Goal: Find specific page/section: Find specific page/section

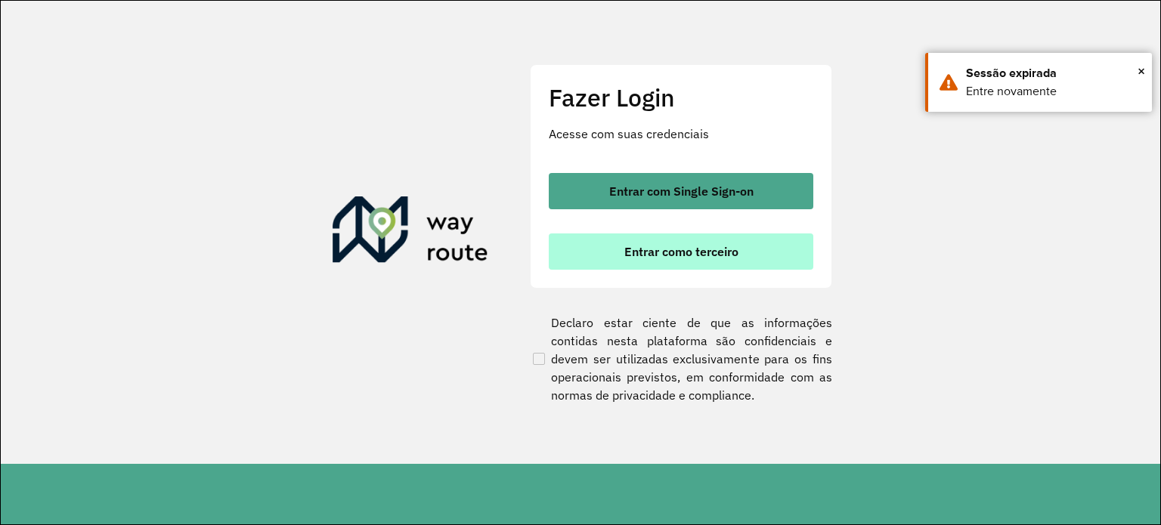
click at [691, 258] on span "Entrar como terceiro" at bounding box center [681, 252] width 114 height 12
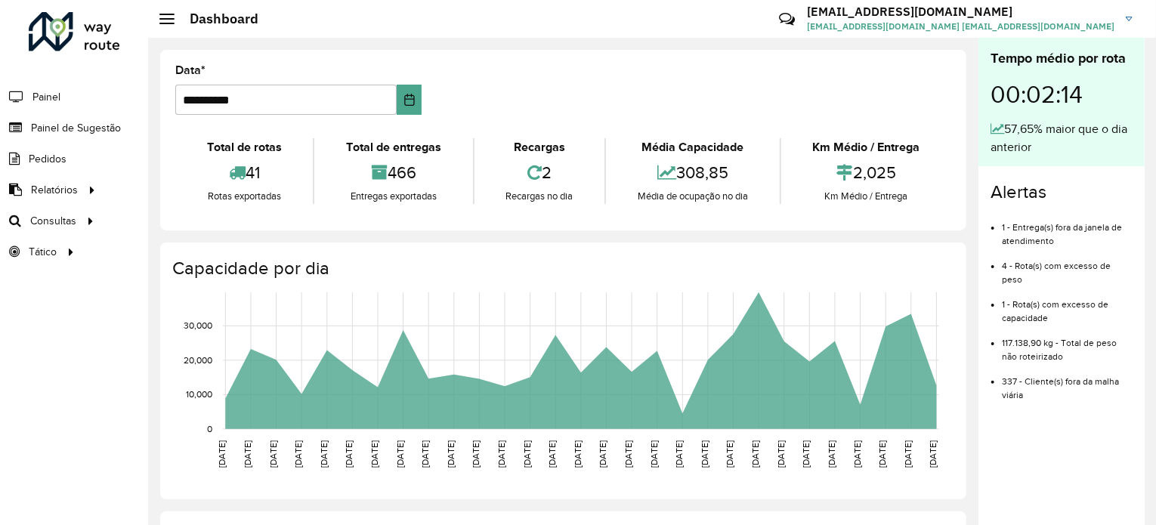
click at [1095, 443] on div "Tempo médio por rota 00:02:14 57,65% maior que o dia anterior Alertas 1 - Entre…" at bounding box center [1061, 284] width 166 height 493
click at [46, 217] on span "Consultas" at bounding box center [54, 221] width 49 height 16
click at [181, 215] on span "Roteirização" at bounding box center [202, 221] width 61 height 16
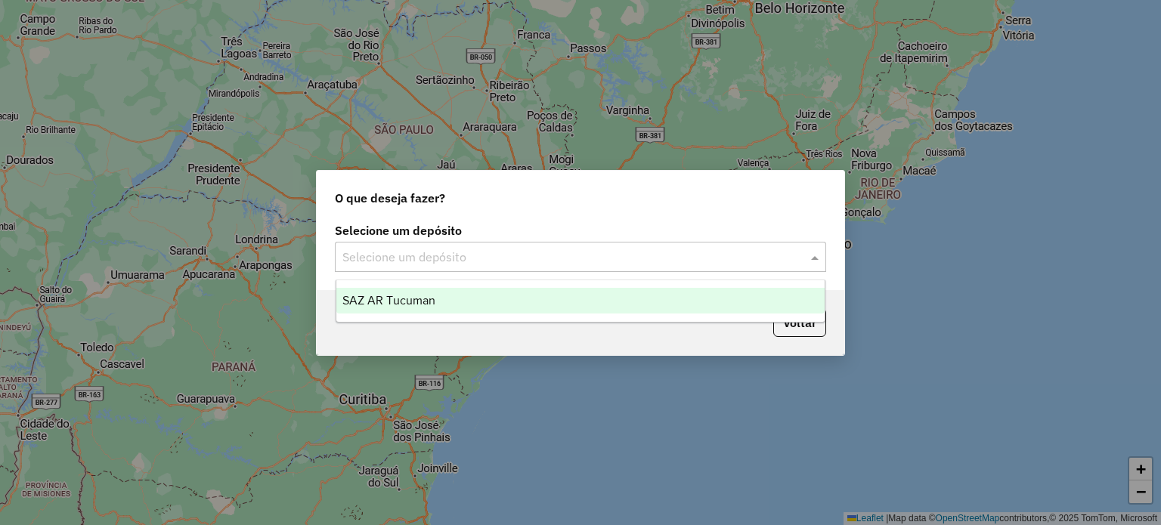
click at [508, 254] on input "text" at bounding box center [565, 258] width 446 height 18
click at [496, 288] on div "SAZ AR Tucuman" at bounding box center [580, 301] width 489 height 26
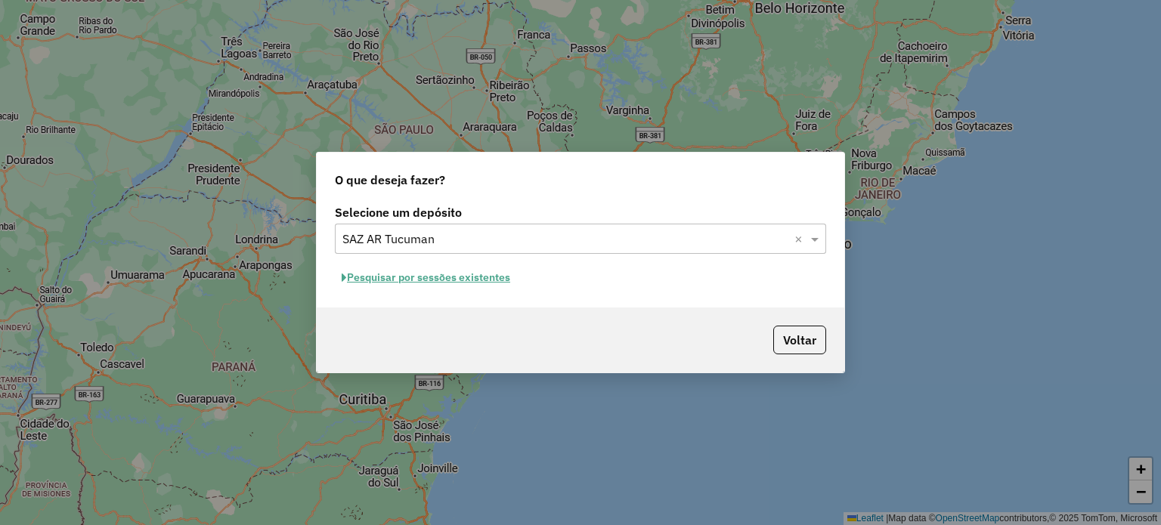
click at [457, 280] on button "Pesquisar por sessões existentes" at bounding box center [426, 277] width 182 height 23
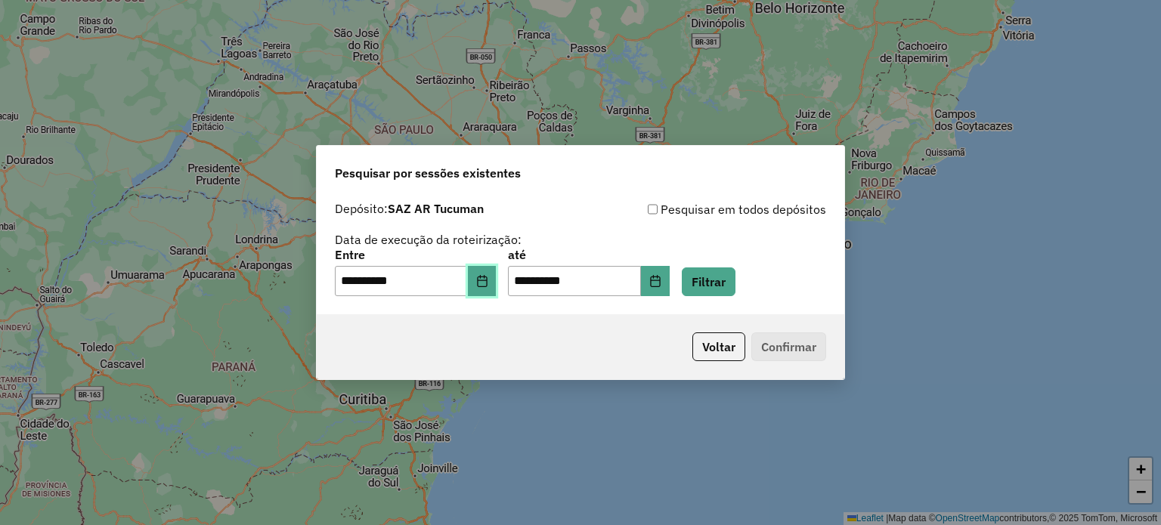
click at [488, 285] on icon "Choose Date" at bounding box center [482, 281] width 12 height 12
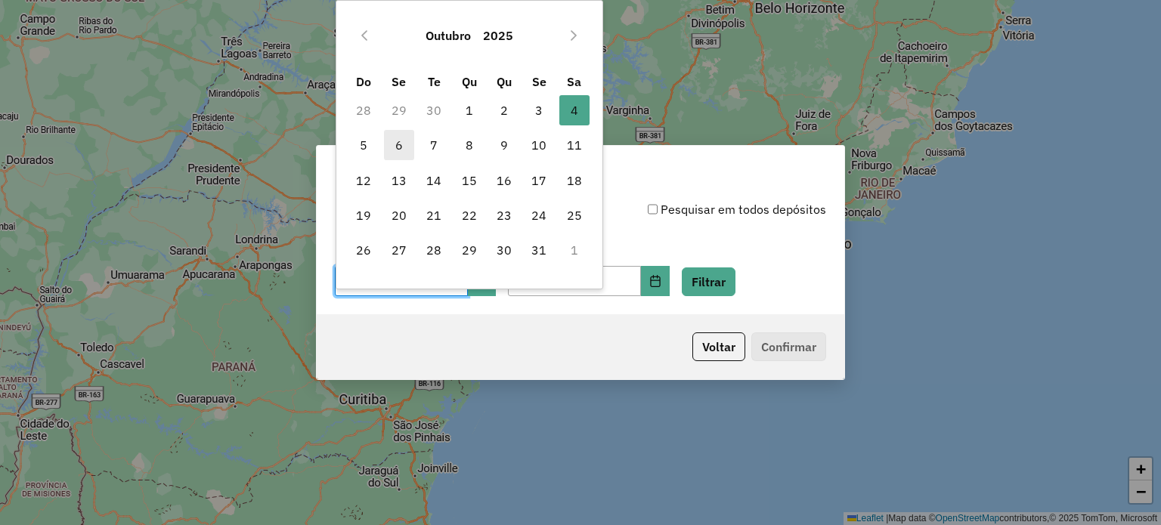
click at [403, 141] on span "6" at bounding box center [399, 145] width 30 height 30
type input "**********"
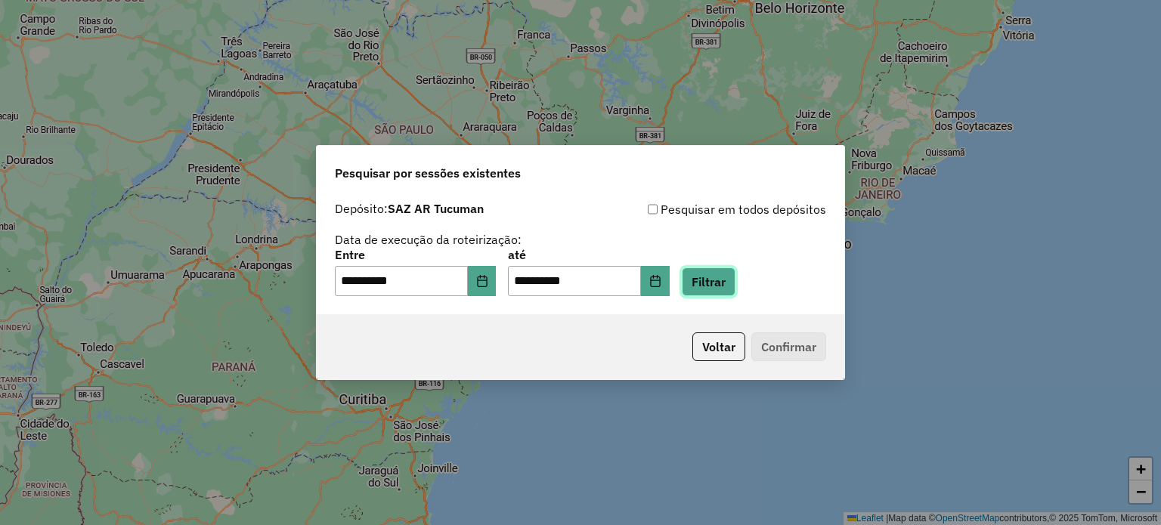
click at [726, 268] on button "Filtrar" at bounding box center [709, 281] width 54 height 29
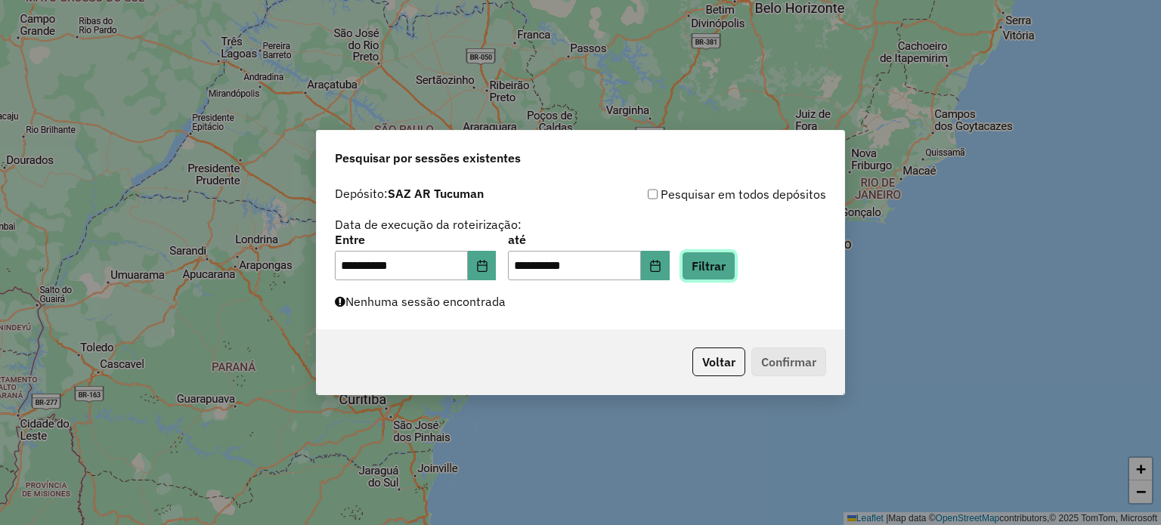
click at [734, 270] on button "Filtrar" at bounding box center [709, 266] width 54 height 29
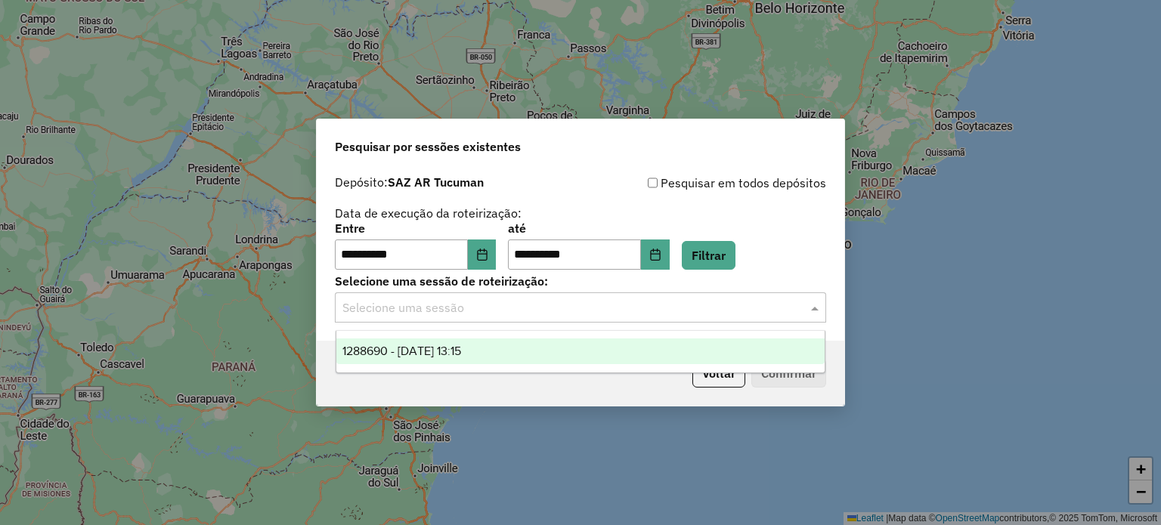
click at [574, 301] on input "text" at bounding box center [565, 308] width 446 height 18
click at [555, 343] on div "1288690 - 06/10/2025 13:15" at bounding box center [580, 352] width 489 height 26
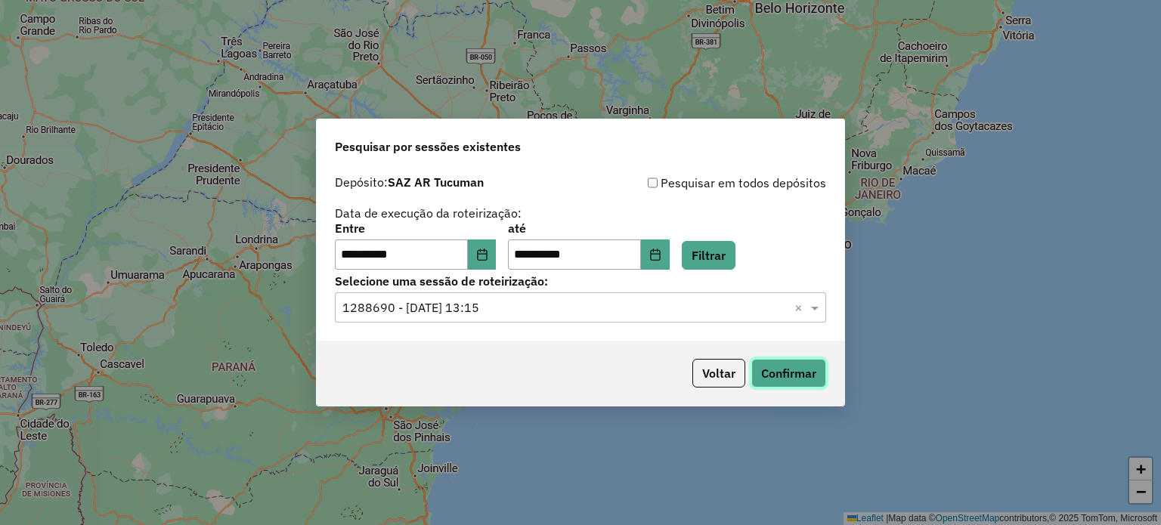
click at [777, 377] on button "Confirmar" at bounding box center [788, 373] width 75 height 29
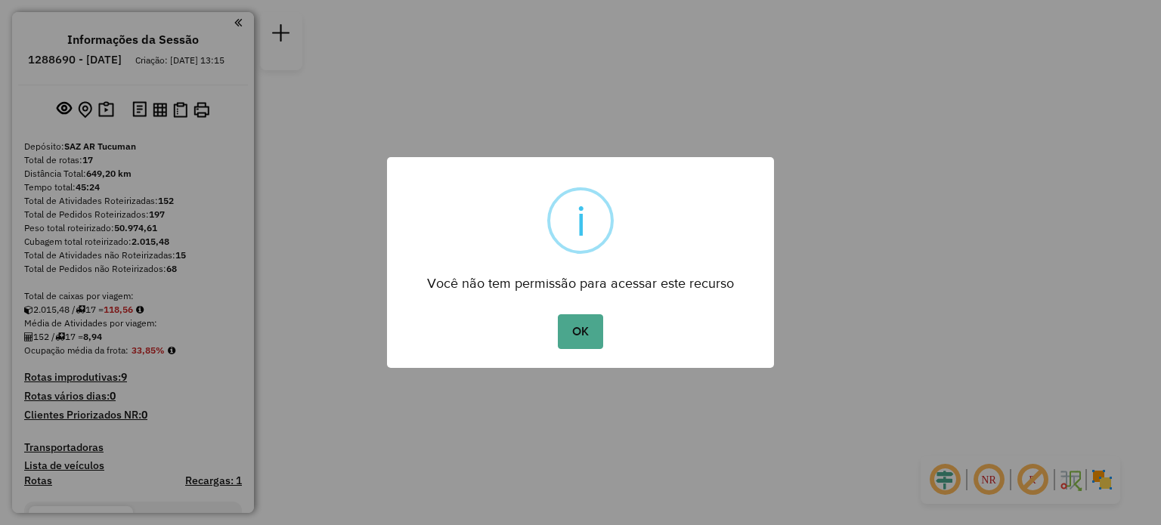
click at [573, 350] on div "OK No Cancel" at bounding box center [580, 332] width 387 height 42
click at [573, 344] on button "OK" at bounding box center [580, 331] width 45 height 35
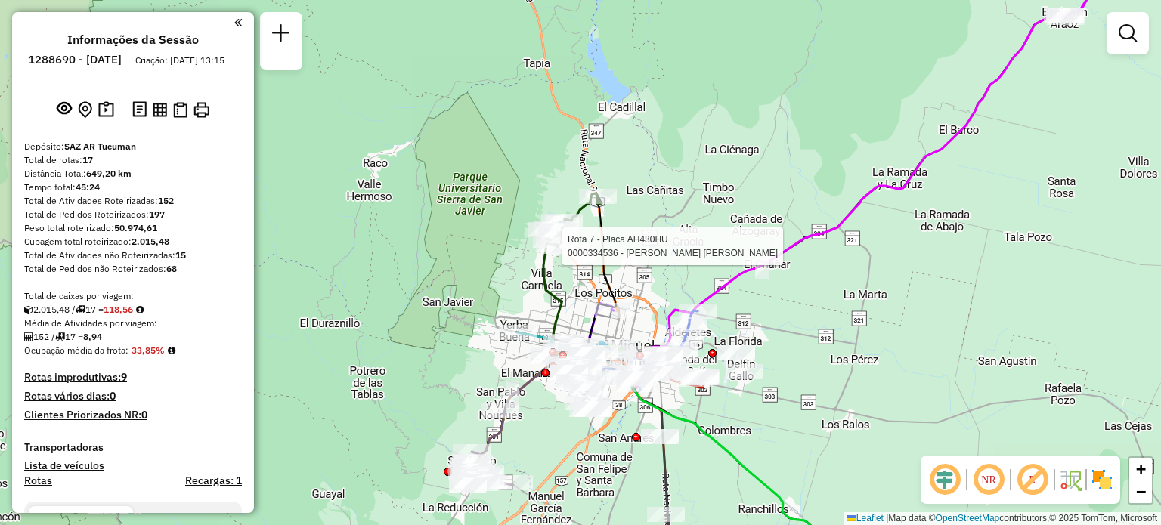
select select "**********"
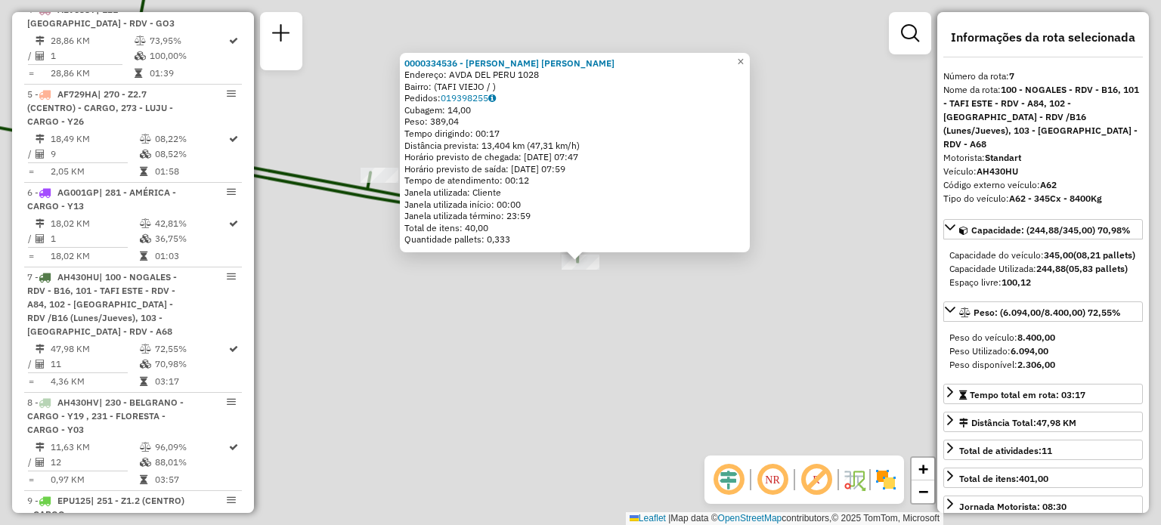
scroll to position [1071, 0]
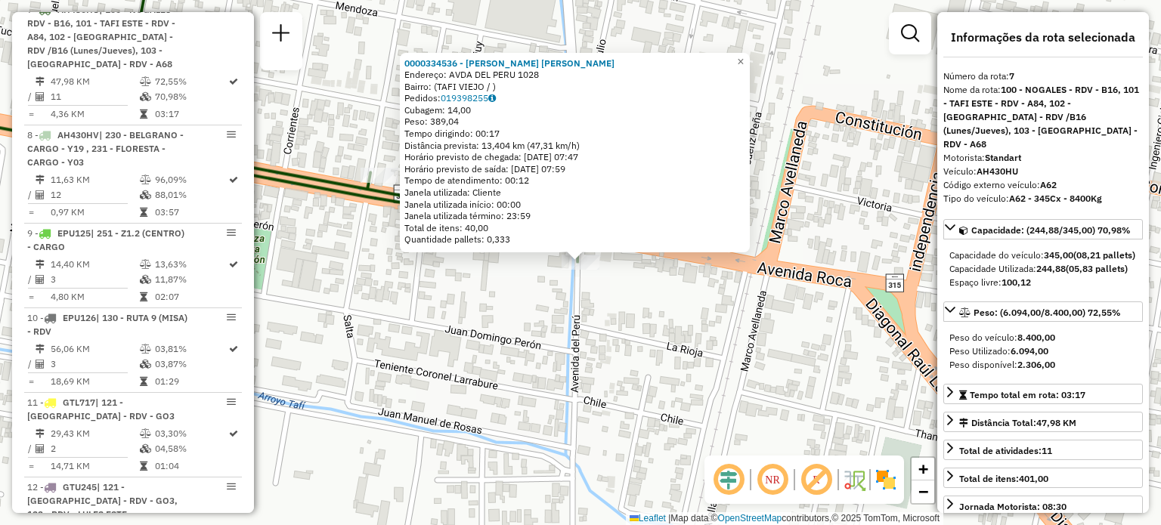
click at [505, 295] on div "0000334536 - SOARES MIRNA LILIANA Endereço: AVDA DEL PERU 1028 Bairro: (TAFI VI…" at bounding box center [580, 262] width 1161 height 525
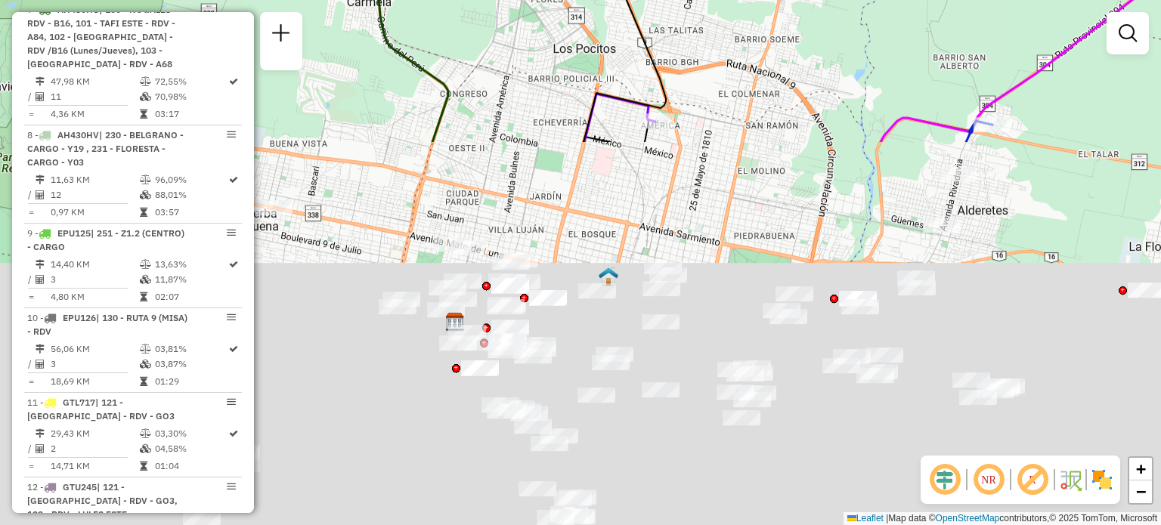
drag, startPoint x: 586, startPoint y: 420, endPoint x: 453, endPoint y: -16, distance: 455.8
click at [453, 0] on html "Aguarde... Pop-up bloqueado! Seu navegador bloqueou automáticamente a abertura …" at bounding box center [580, 262] width 1161 height 525
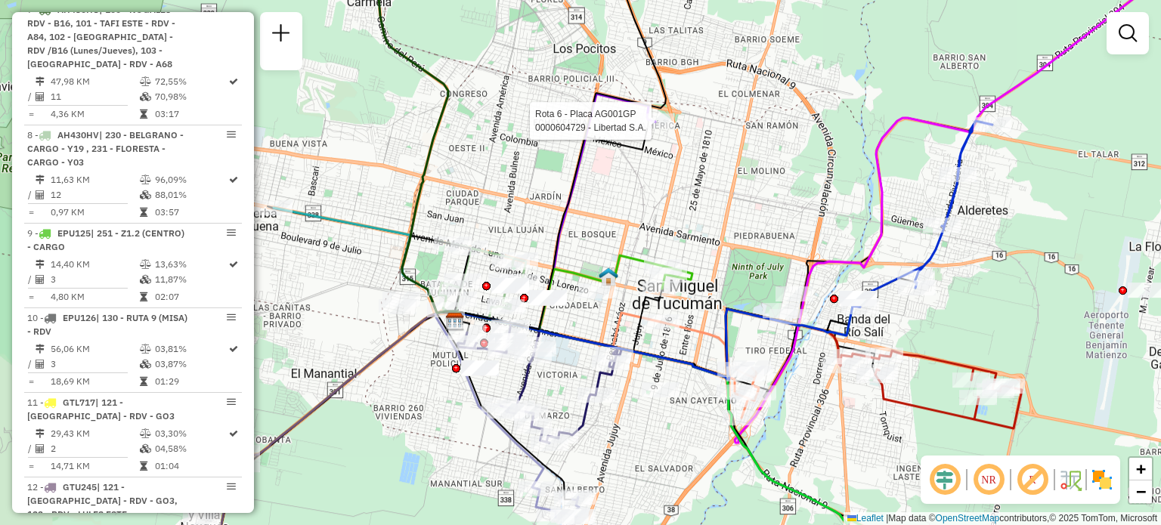
select select "**********"
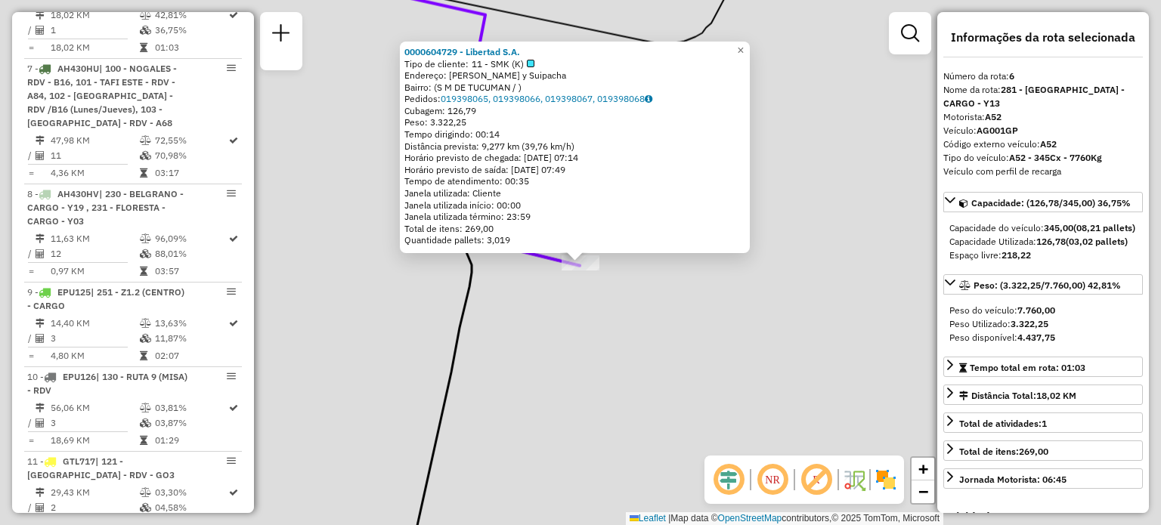
scroll to position [988, 0]
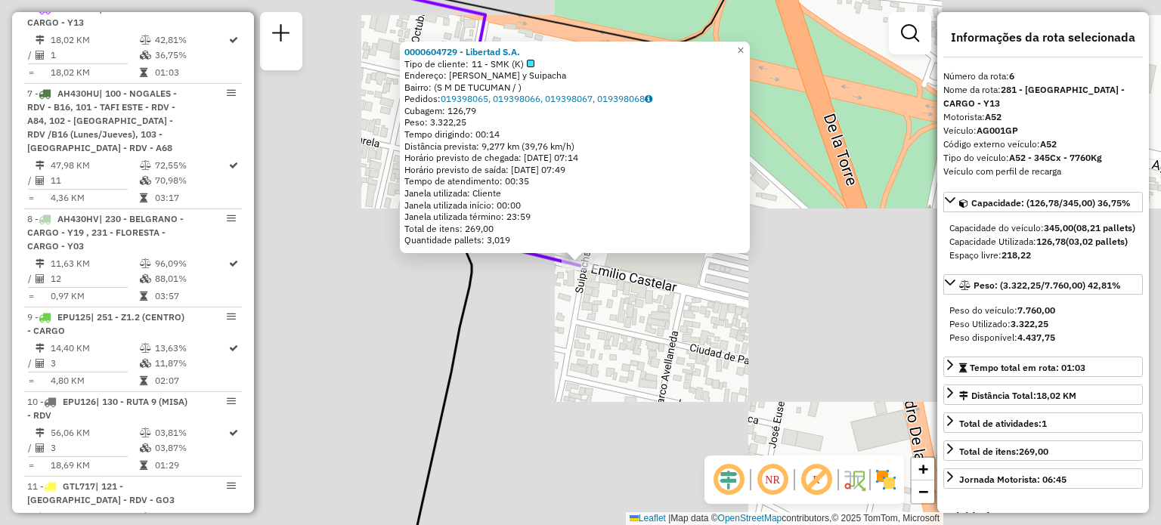
click at [625, 372] on div "0000604729 - Libertad S.A. Tipo de cliente: 11 - SMK (K) Endereço: E. Castelar …" at bounding box center [580, 262] width 1161 height 525
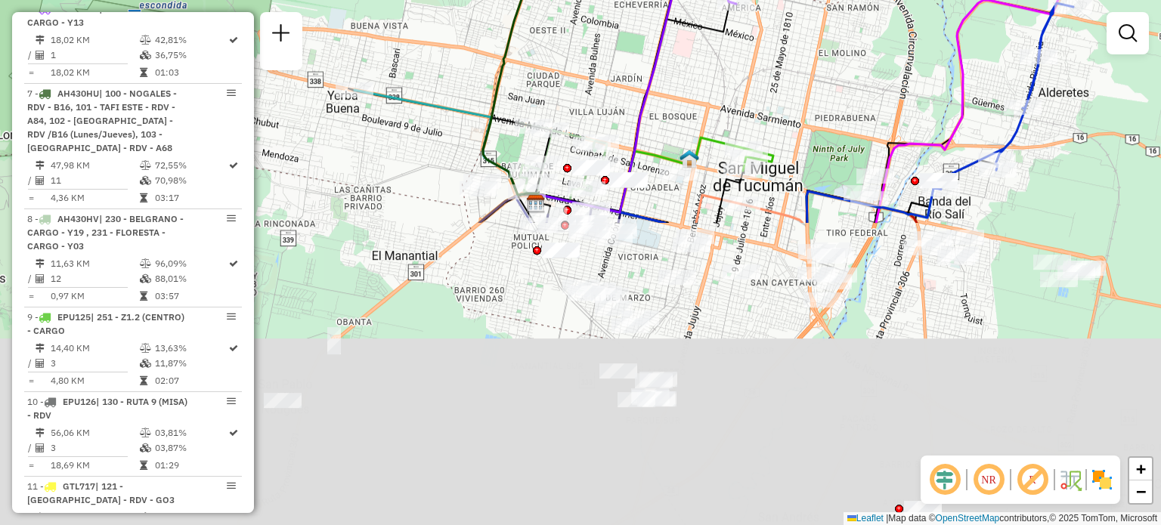
drag, startPoint x: 558, startPoint y: 437, endPoint x: 685, endPoint y: 62, distance: 396.4
click at [685, 62] on div "Janela de atendimento Grade de atendimento Capacidade Transportadoras Veículos …" at bounding box center [580, 262] width 1161 height 525
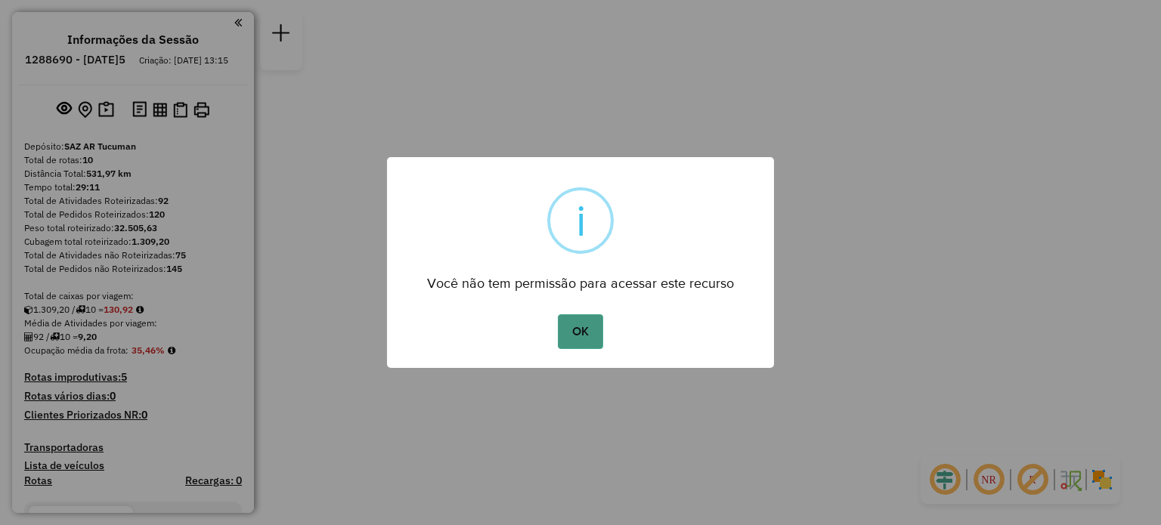
click at [577, 323] on button "OK" at bounding box center [580, 331] width 45 height 35
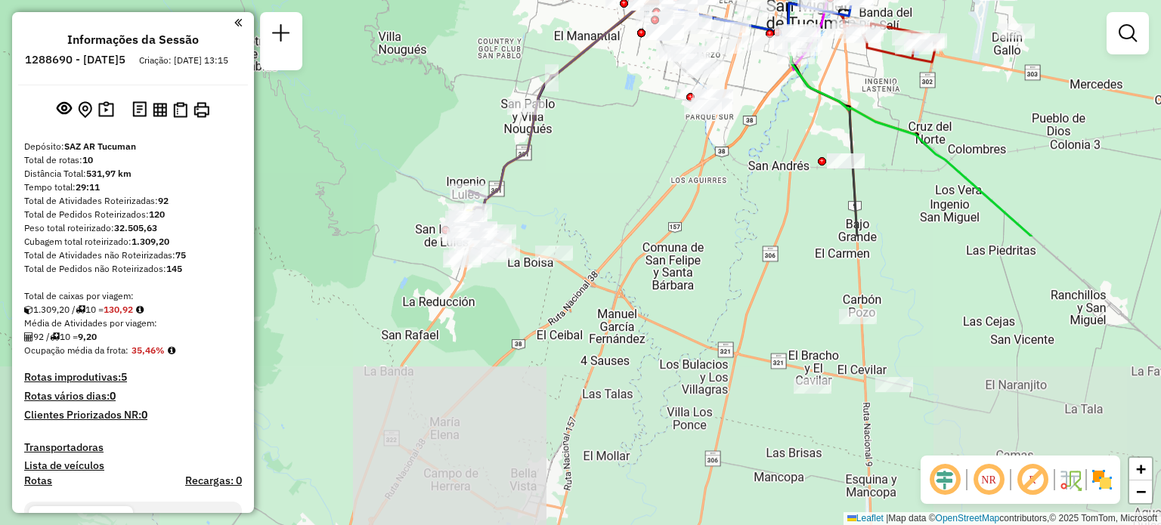
drag, startPoint x: 571, startPoint y: 383, endPoint x: 620, endPoint y: 42, distance: 345.0
click at [620, 42] on div "Janela de atendimento Grade de atendimento Capacidade Transportadoras Veículos …" at bounding box center [580, 262] width 1161 height 525
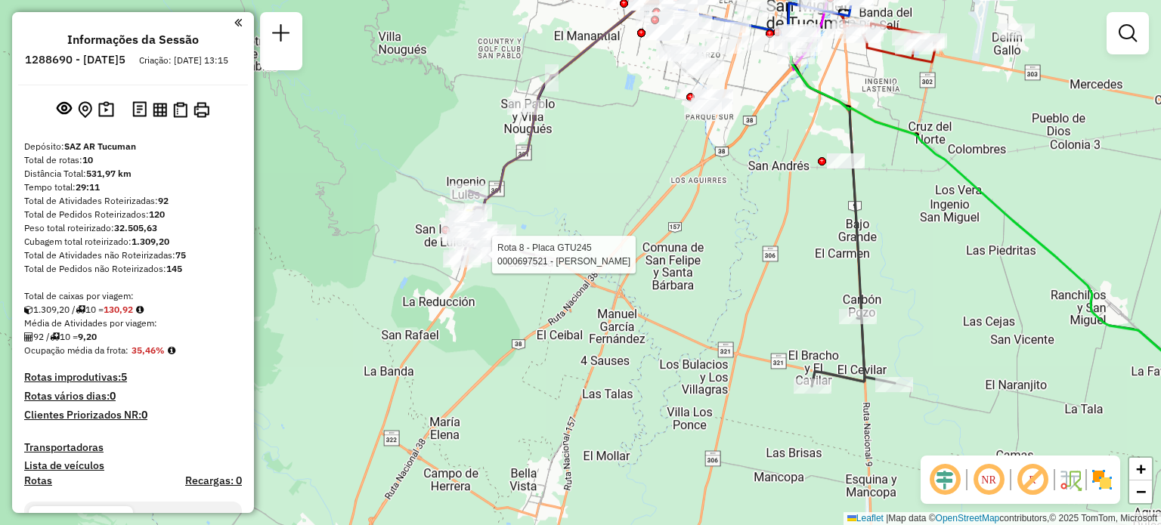
select select "**********"
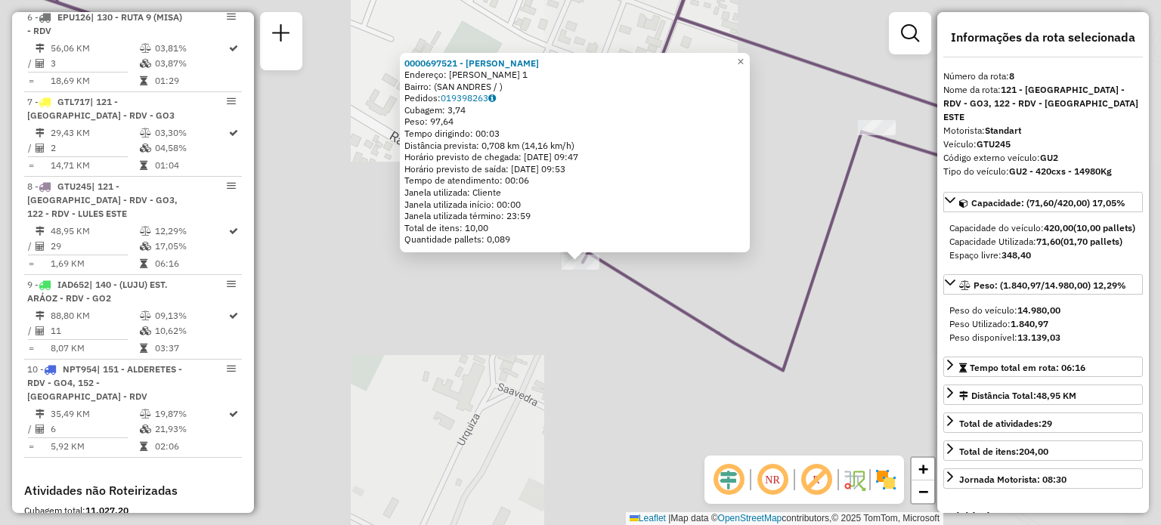
scroll to position [1183, 0]
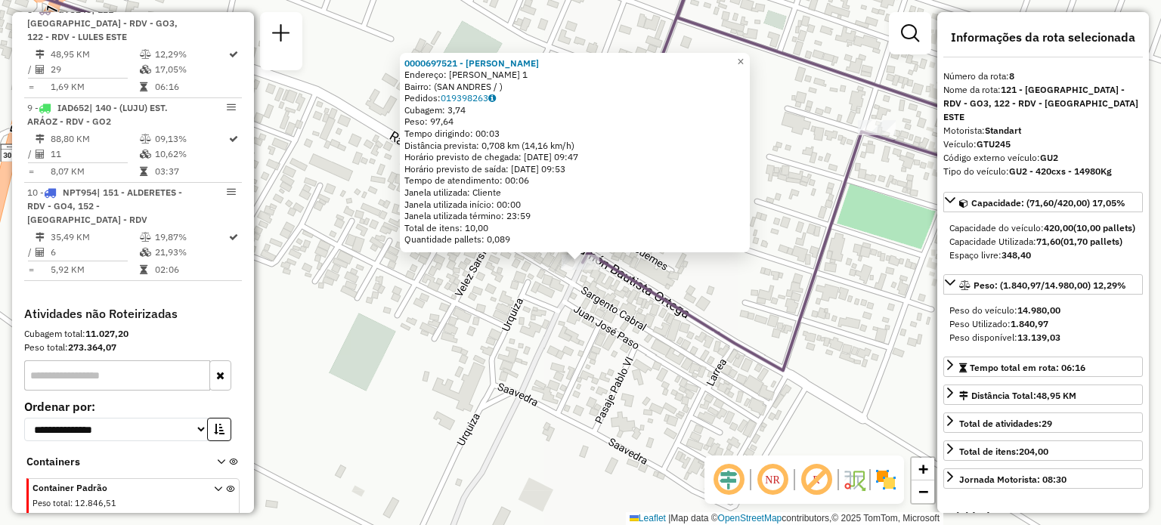
click at [485, 340] on div "0000697521 - LUNA [PERSON_NAME]: ROCA Y MORENO-MERCEDES 1 Bairro: (SAN ANDRES /…" at bounding box center [580, 262] width 1161 height 525
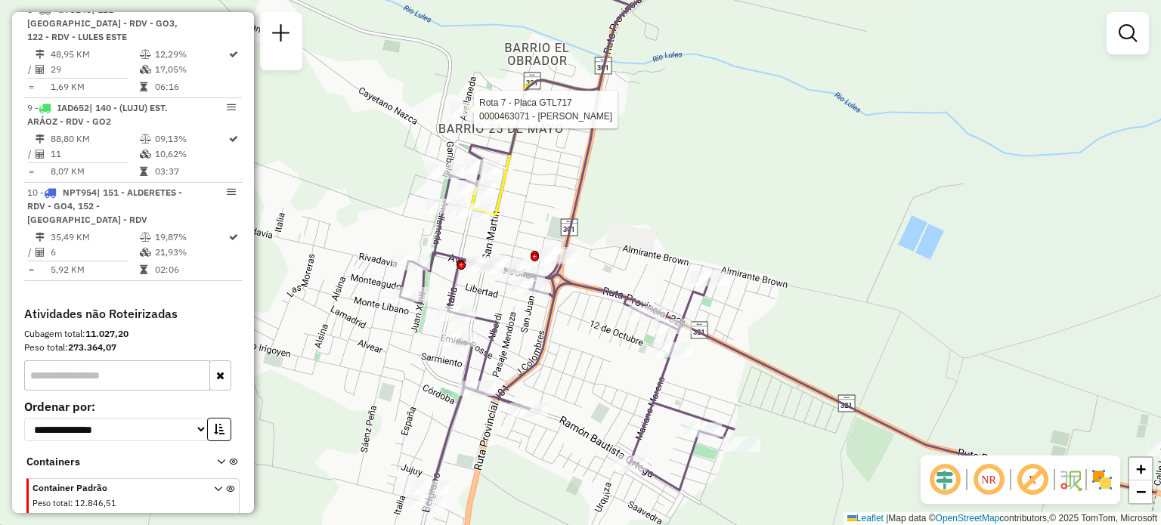
select select "**********"
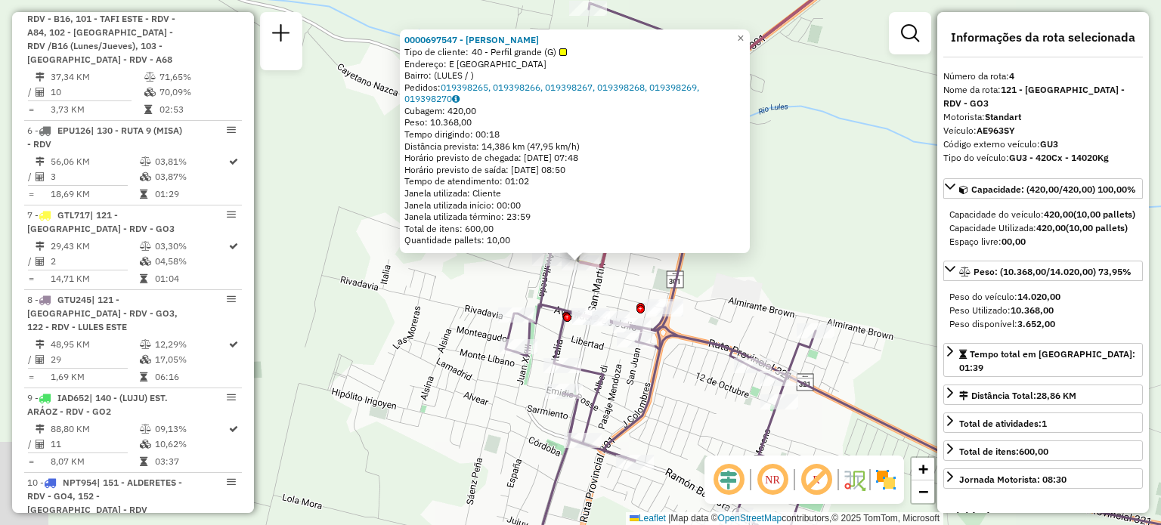
scroll to position [804, 0]
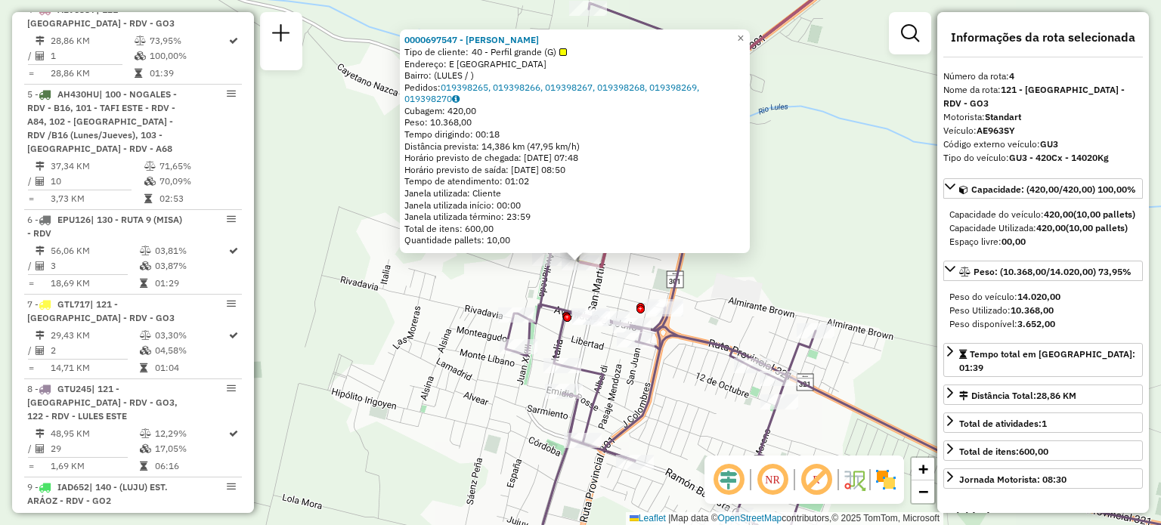
click at [405, 343] on div "0000697547 - RAMON CESAR Tipo de cliente: 40 - Perfil grande (G) Endereço: E CA…" at bounding box center [580, 262] width 1161 height 525
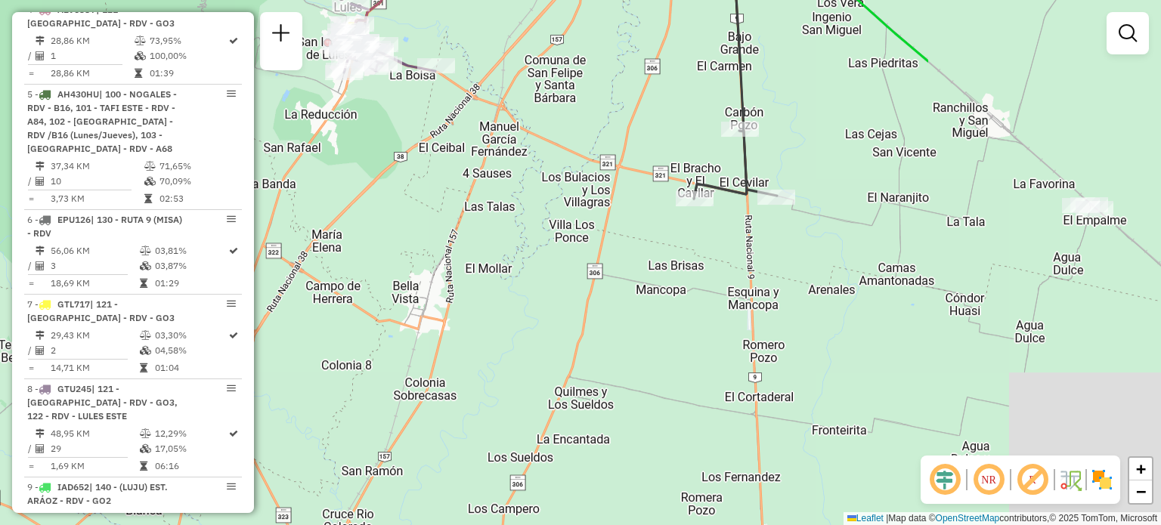
drag, startPoint x: 871, startPoint y: 372, endPoint x: 523, endPoint y: 79, distance: 455.3
click at [523, 79] on div "Janela de atendimento Grade de atendimento Capacidade Transportadoras Veículos …" at bounding box center [580, 262] width 1161 height 525
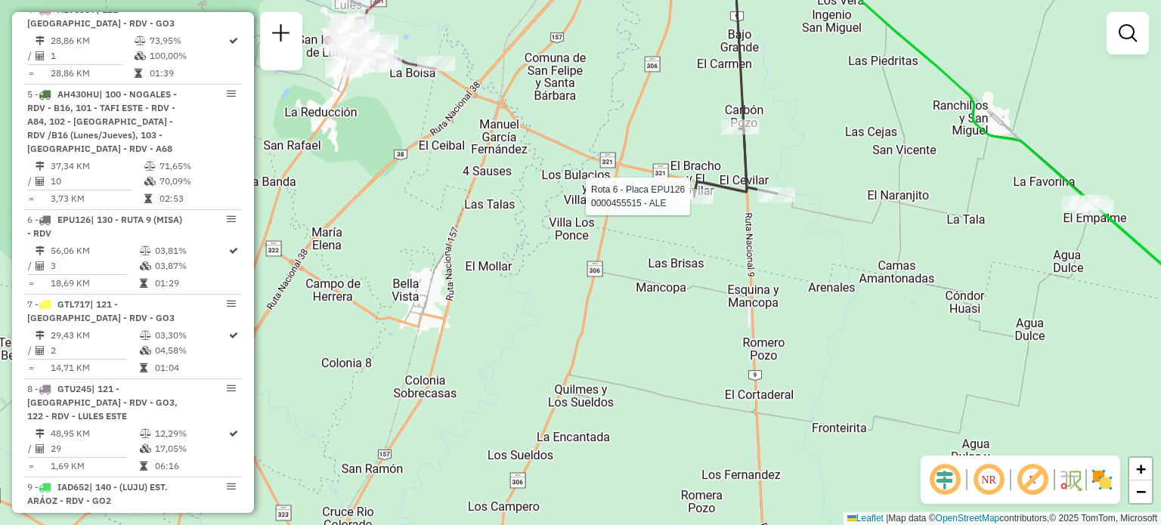
click at [691, 204] on div at bounding box center [694, 196] width 38 height 15
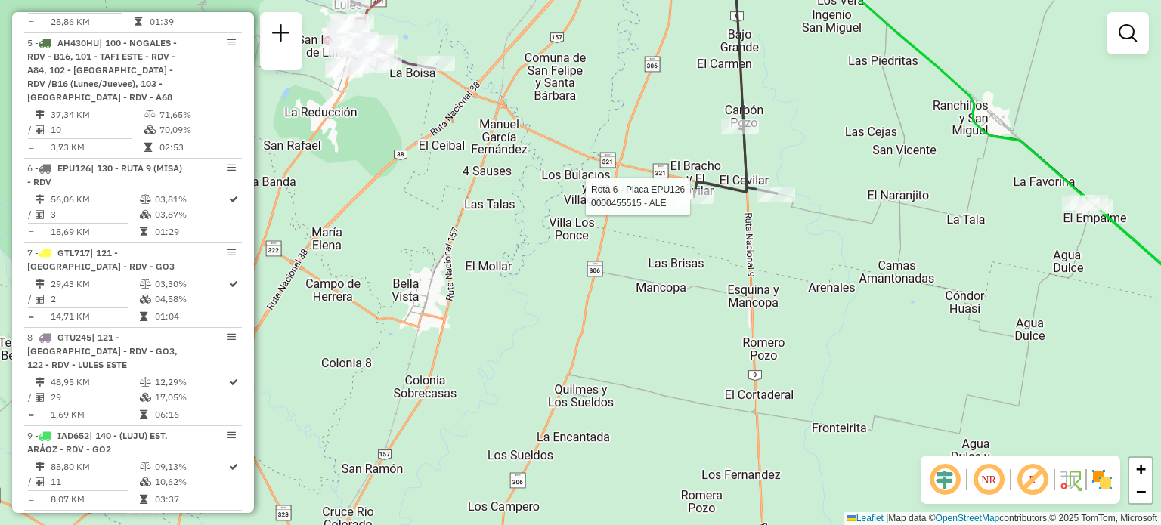
select select "**********"
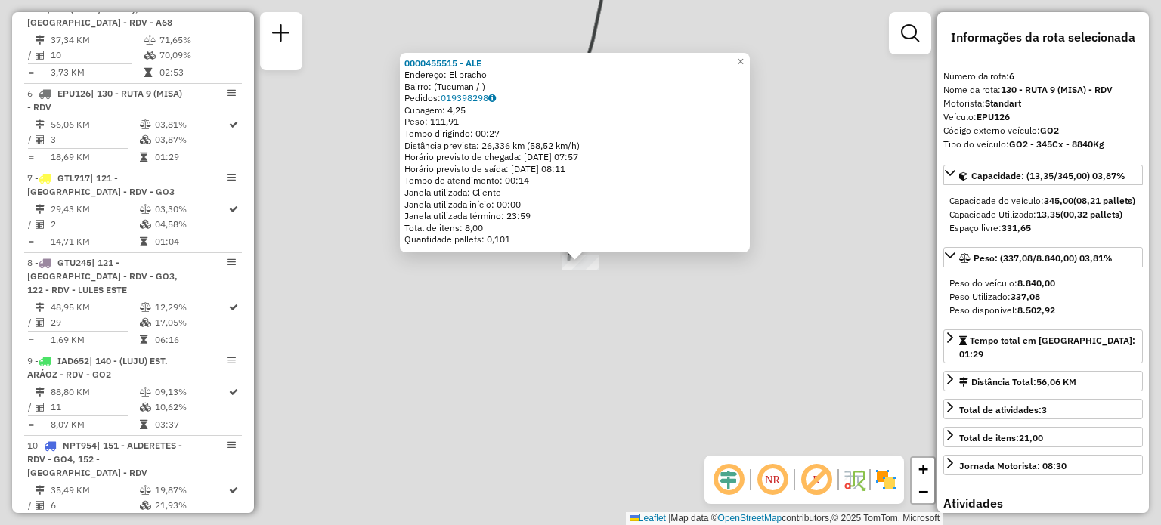
scroll to position [1015, 0]
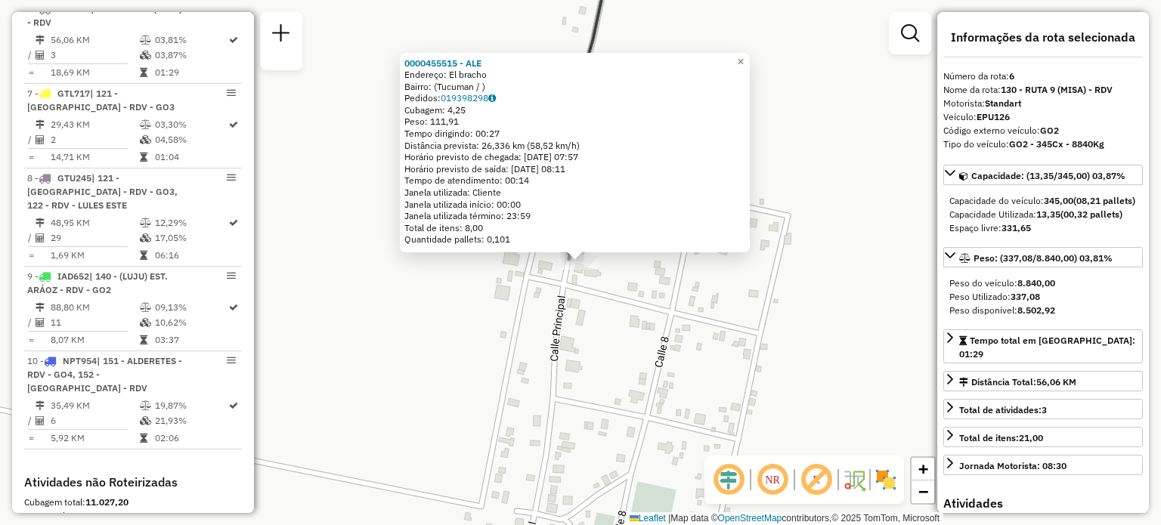
click at [633, 319] on div "0000455515 - ALE Endereço: El bracho Bairro: (Tucuman / ) Pedidos: 019398298 Cu…" at bounding box center [580, 262] width 1161 height 525
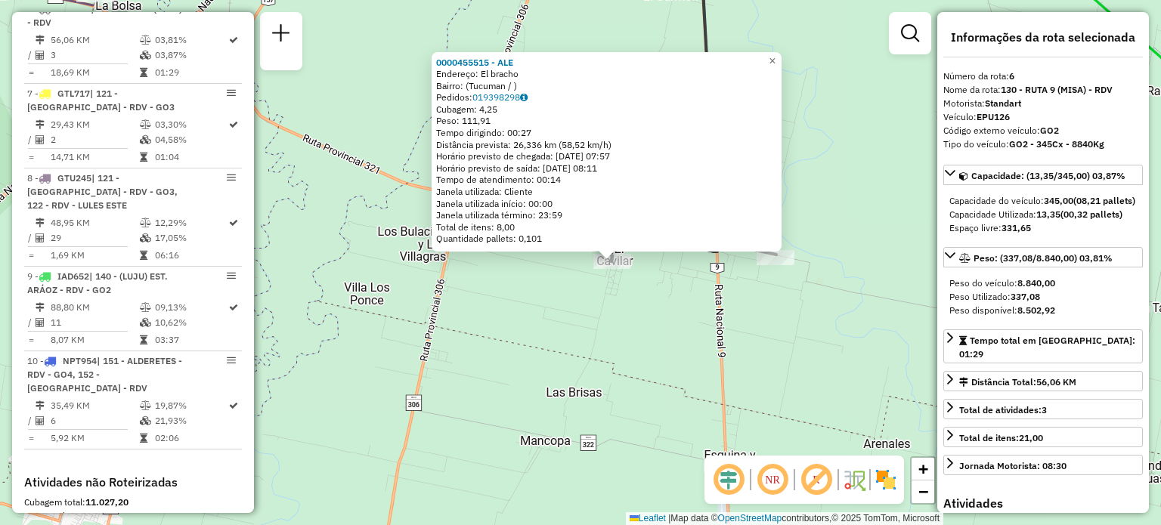
click at [650, 345] on div "0000455515 - ALE Endereço: El bracho Bairro: (Tucuman / ) Pedidos: 019398298 Cu…" at bounding box center [580, 262] width 1161 height 525
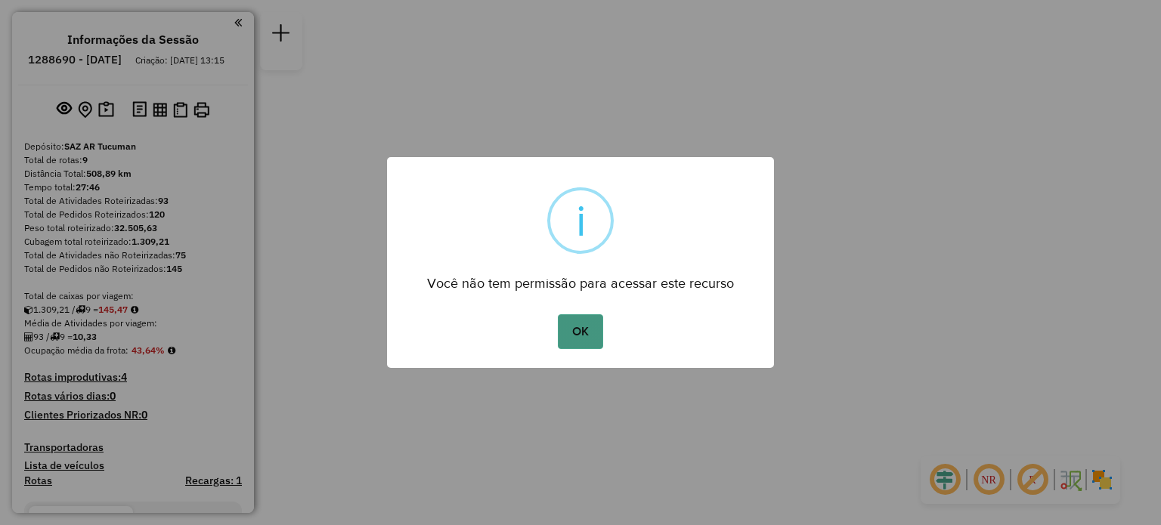
click at [572, 329] on button "OK" at bounding box center [580, 331] width 45 height 35
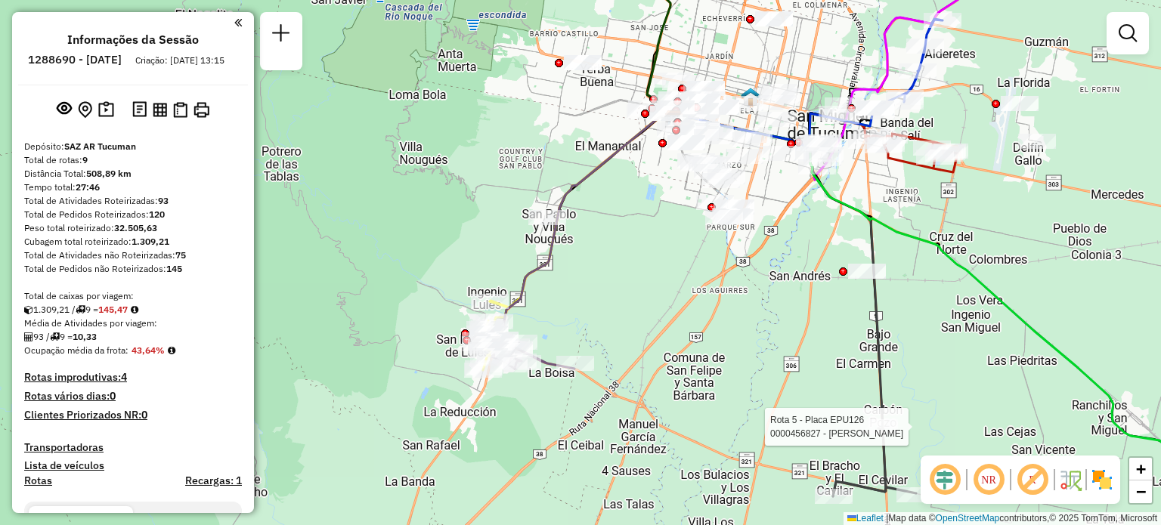
select select "**********"
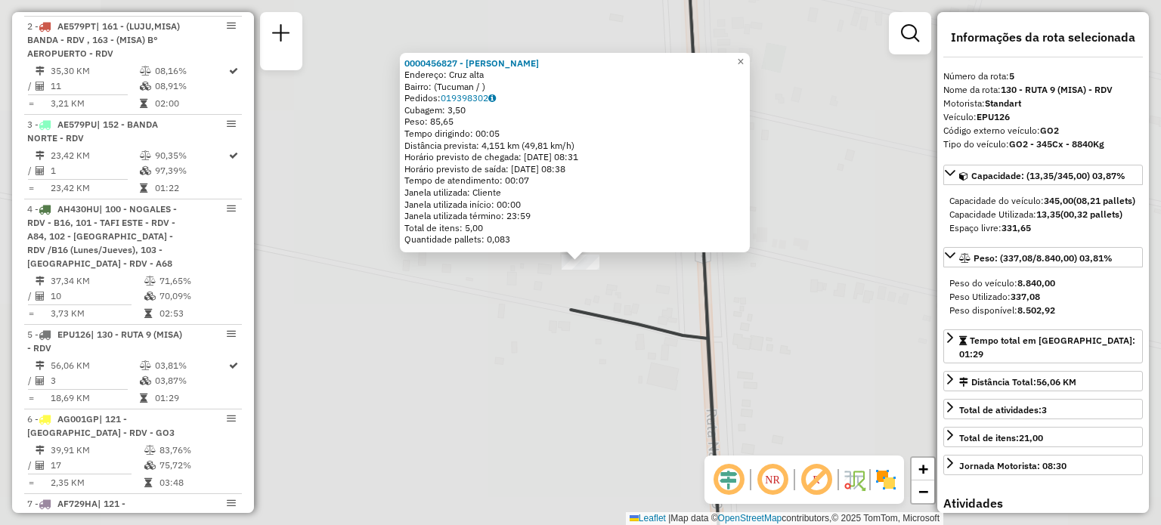
scroll to position [930, 0]
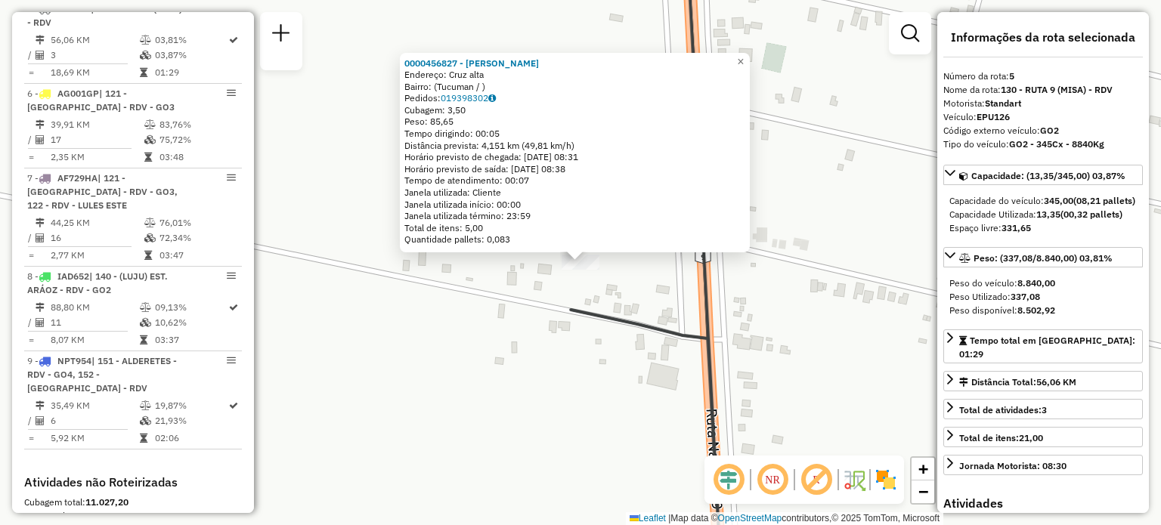
drag, startPoint x: 646, startPoint y: 387, endPoint x: 634, endPoint y: 359, distance: 30.5
click at [641, 378] on div "0000456827 - MORENO Endereço: Cruz alta Bairro: (Tucuman / ) Pedidos: 019398302…" at bounding box center [580, 262] width 1161 height 525
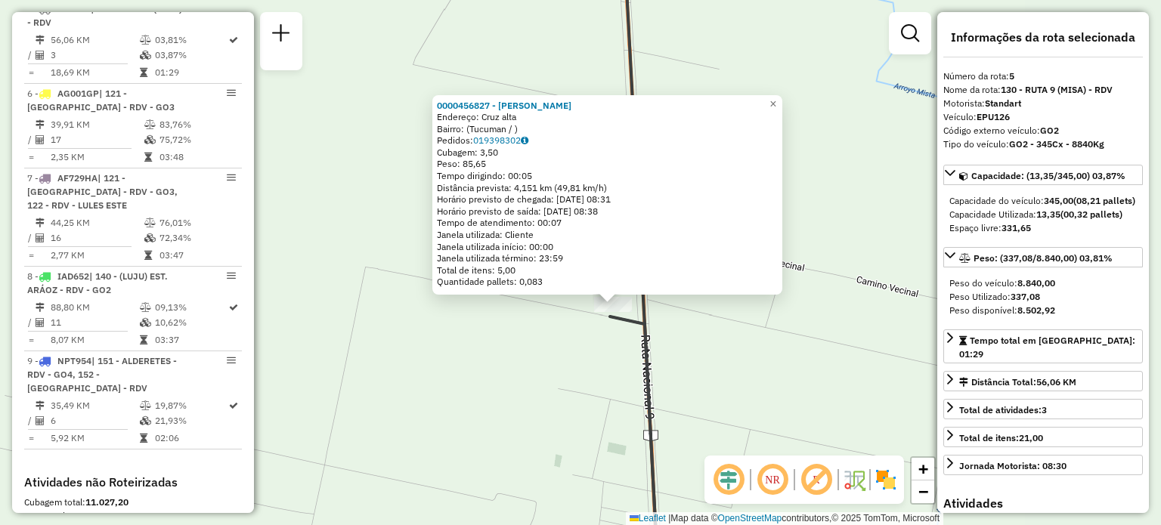
click at [645, 351] on icon at bounding box center [634, 447] width 48 height 261
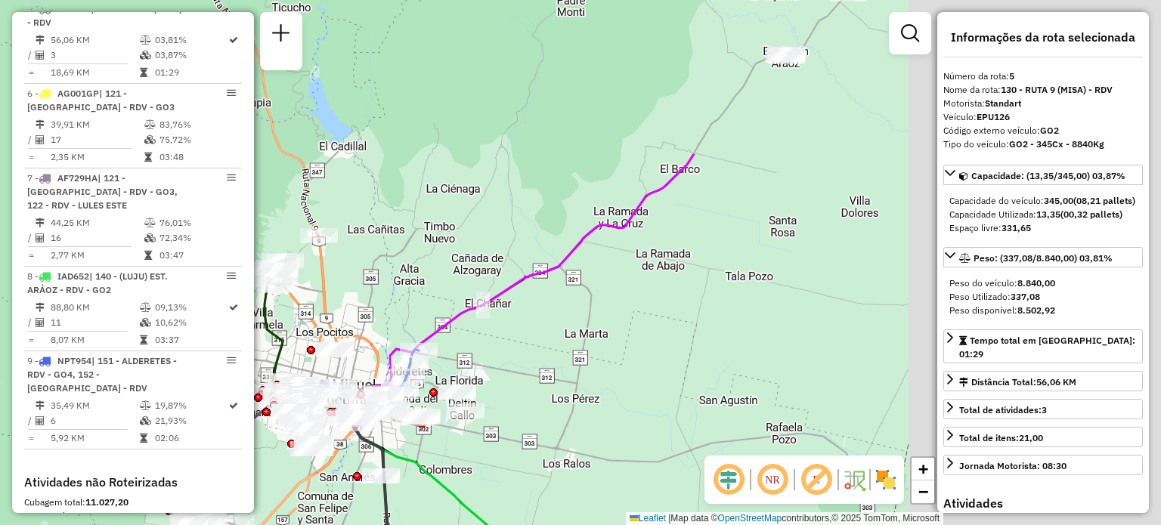
drag, startPoint x: 787, startPoint y: 156, endPoint x: 531, endPoint y: 363, distance: 328.9
click at [531, 363] on div "Janela de atendimento Grade de atendimento Capacidade Transportadoras Veículos …" at bounding box center [580, 262] width 1161 height 525
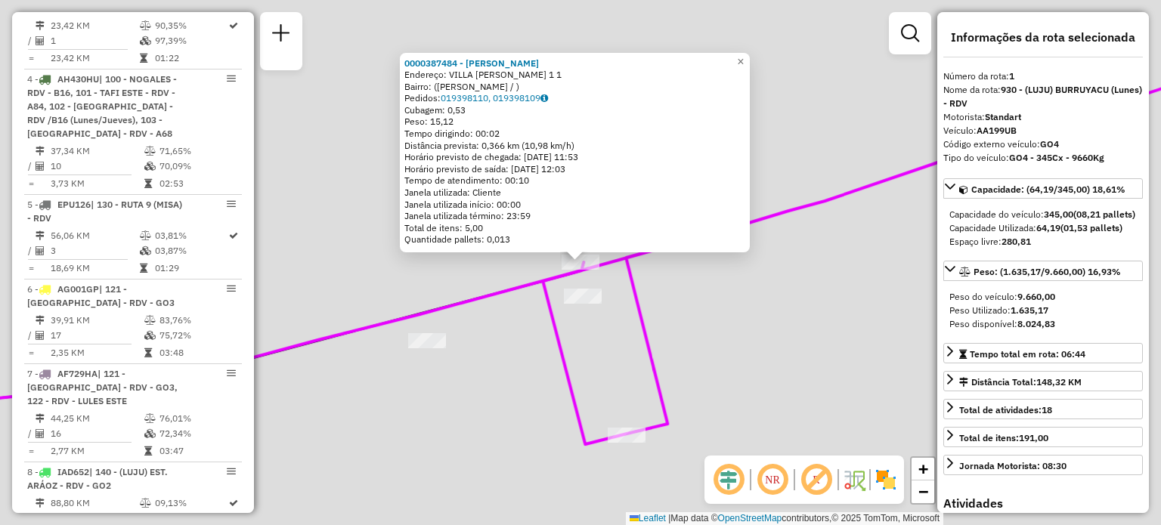
scroll to position [538, 0]
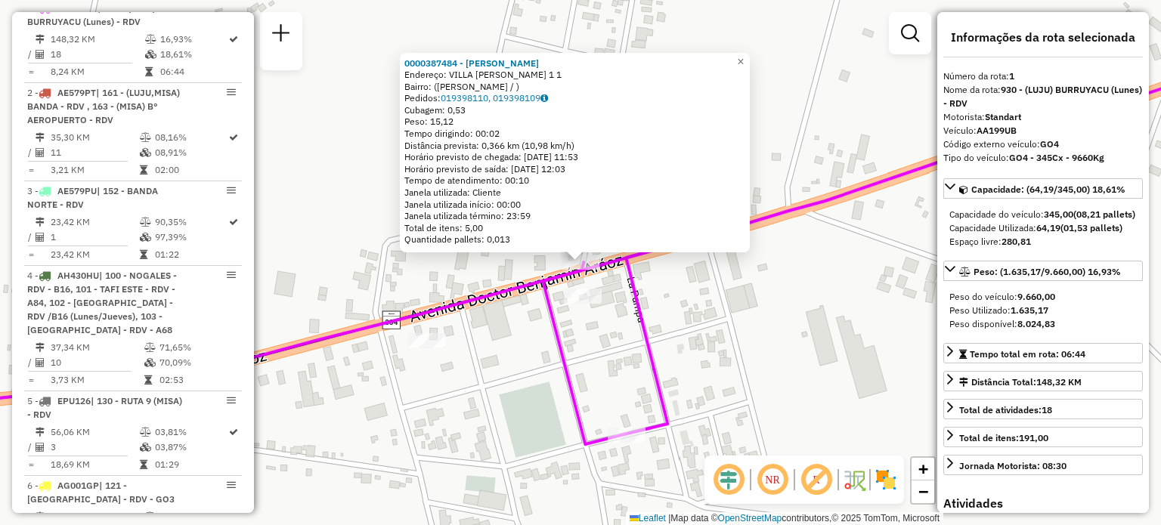
click at [680, 335] on div "0000387484 - ARAOZ JULIO Endereço: VILLA BENJAMIN ARAOZ 1 1 Bairro: (BURRUYACU …" at bounding box center [580, 262] width 1161 height 525
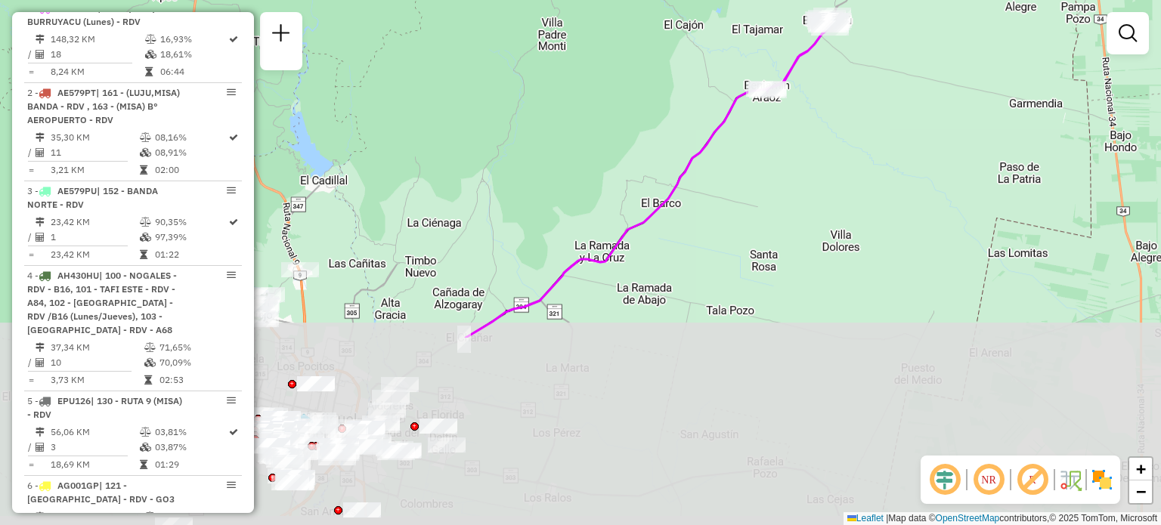
drag, startPoint x: 608, startPoint y: 433, endPoint x: 710, endPoint y: 163, distance: 288.4
click at [710, 163] on div "Janela de atendimento Grade de atendimento Capacidade Transportadoras Veículos …" at bounding box center [580, 262] width 1161 height 525
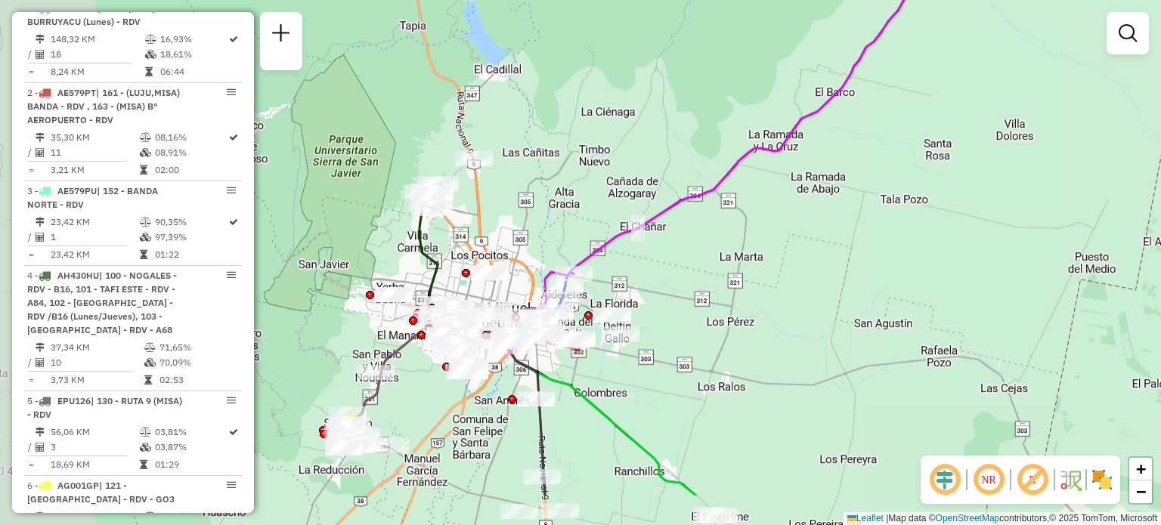
drag, startPoint x: 521, startPoint y: 305, endPoint x: 685, endPoint y: 219, distance: 185.9
click at [685, 219] on div "Janela de atendimento Grade de atendimento Capacidade Transportadoras Veículos …" at bounding box center [580, 262] width 1161 height 525
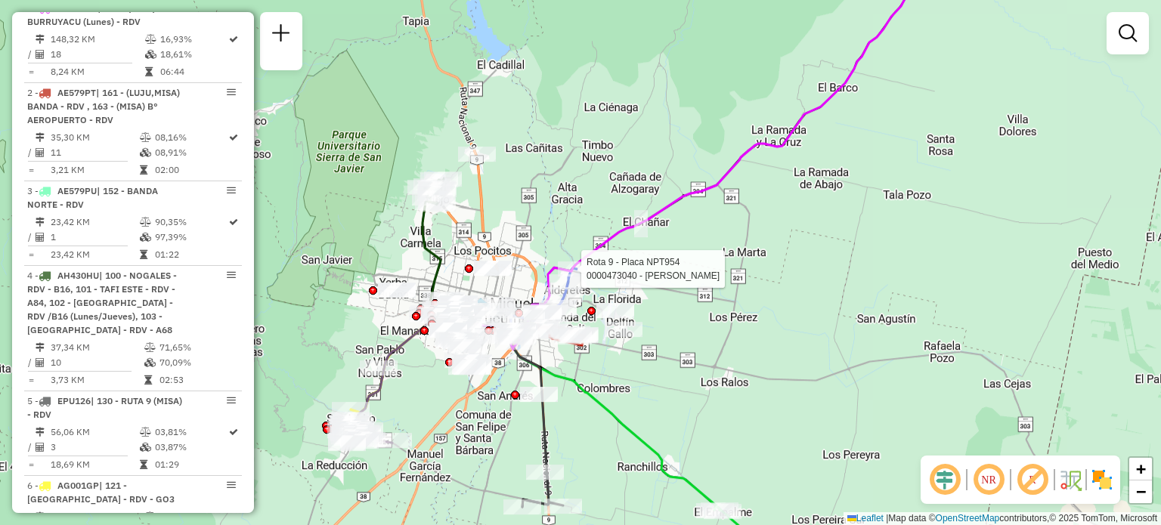
select select "**********"
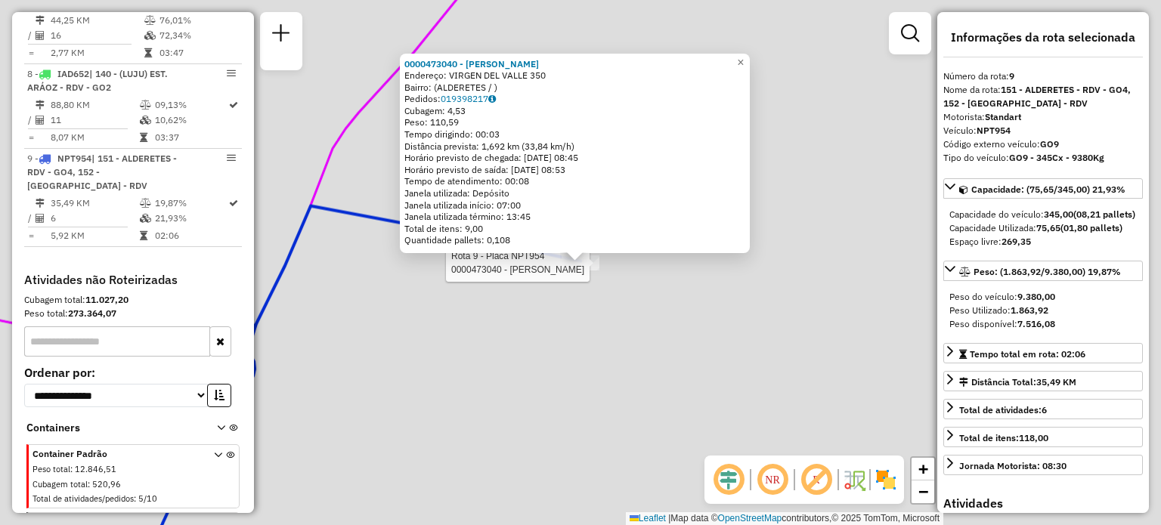
scroll to position [1209, 0]
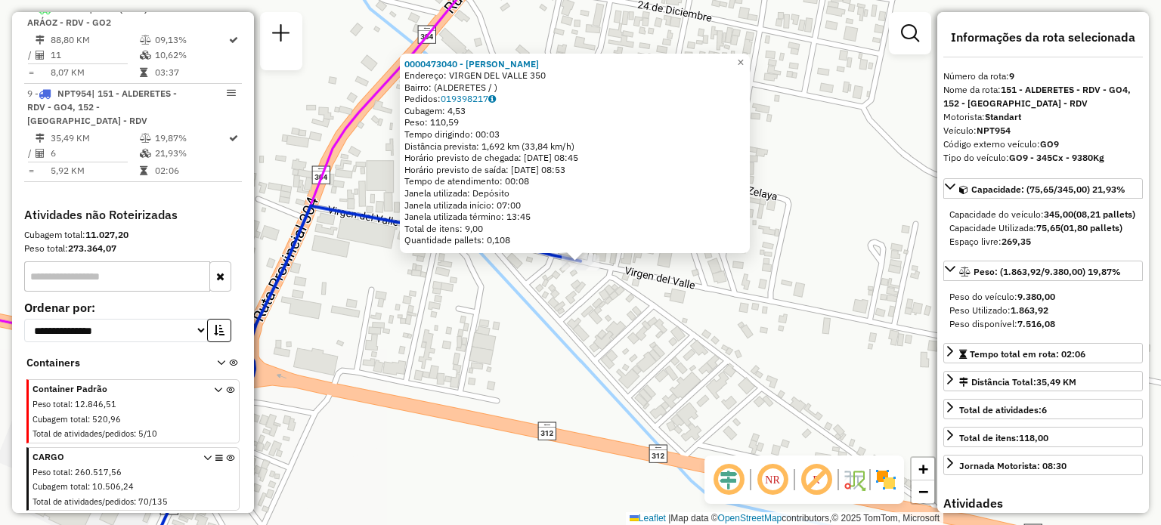
click at [586, 333] on div "0000473040 - Lucas Romano Endereço: VIRGEN DEL VALLE 350 Bairro: (ALDERETES / )…" at bounding box center [580, 262] width 1161 height 525
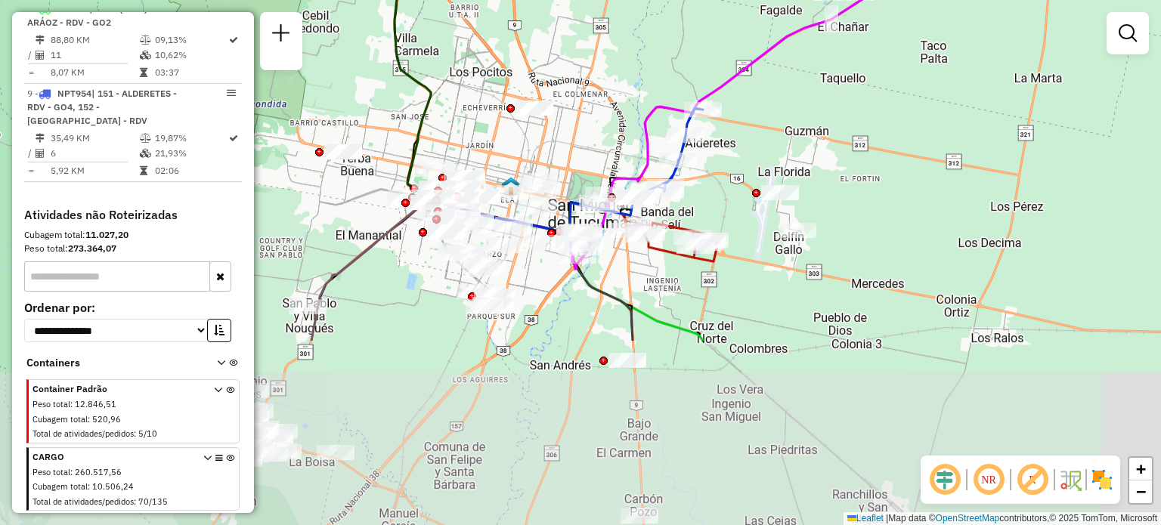
drag, startPoint x: 585, startPoint y: 409, endPoint x: 704, endPoint y: 163, distance: 273.0
click at [704, 163] on div "Janela de atendimento Grade de atendimento Capacidade Transportadoras Veículos …" at bounding box center [580, 262] width 1161 height 525
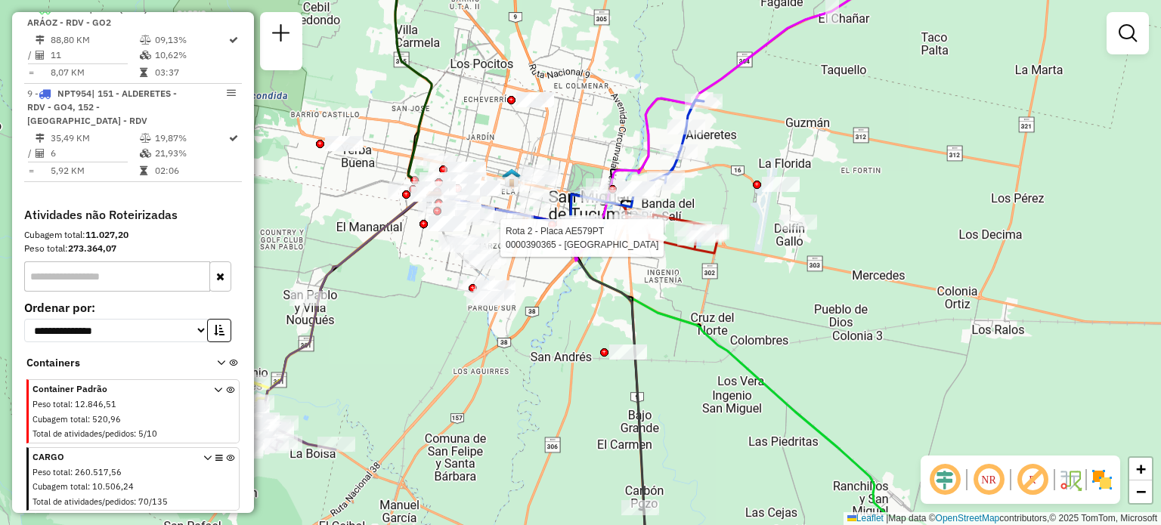
select select "**********"
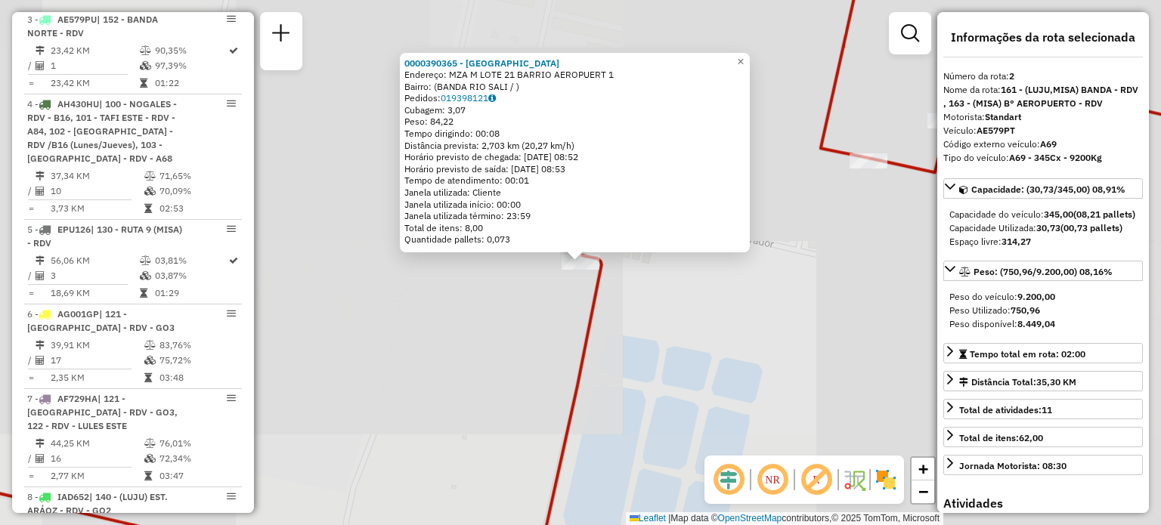
scroll to position [622, 0]
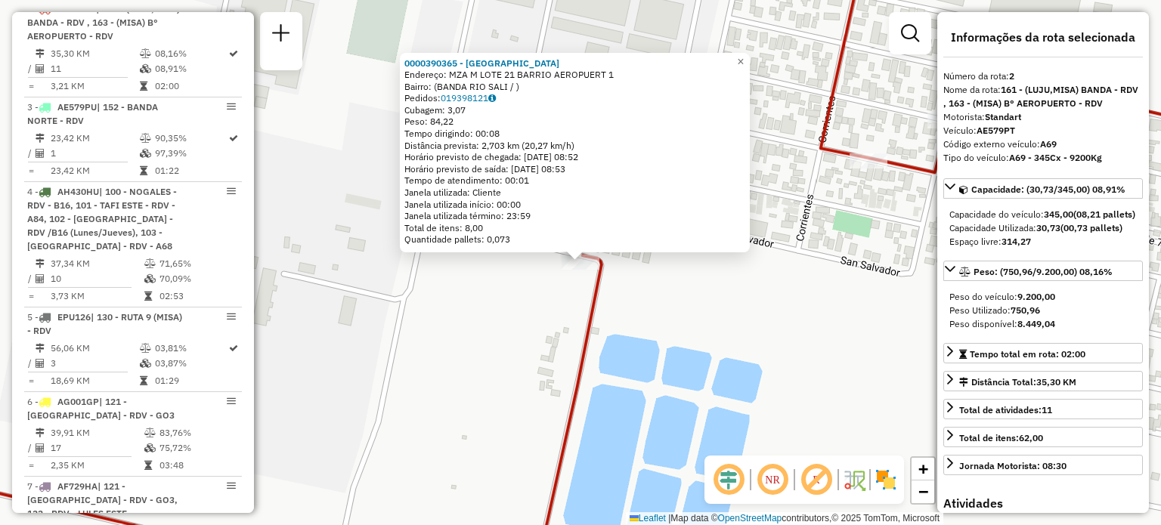
click at [577, 323] on div "0000390365 - SANTUCHO ANDREA BELEN Endereço: MZA M LOTE 21 BARRIO AEROPUERT 1 B…" at bounding box center [580, 262] width 1161 height 525
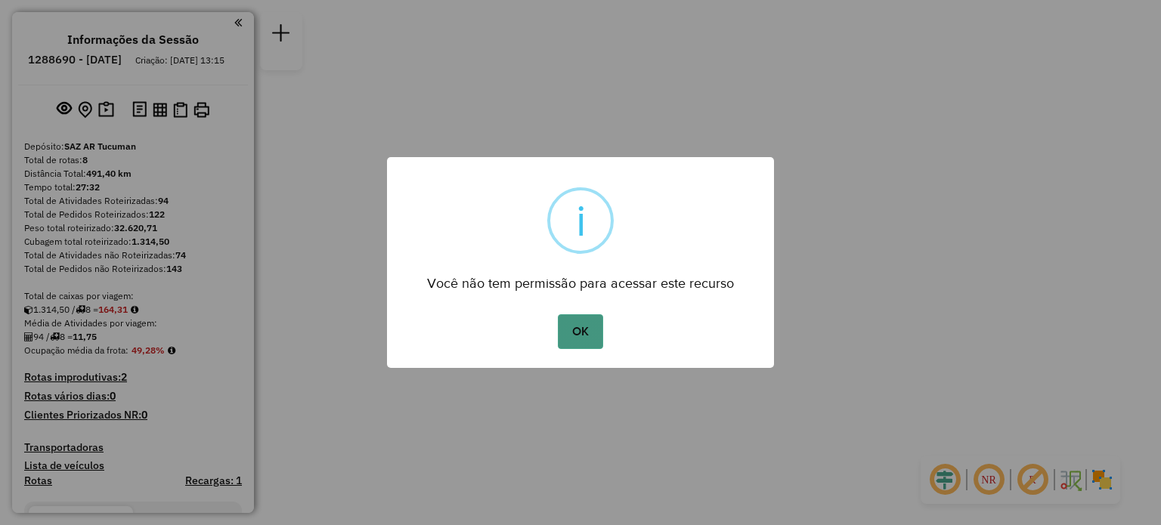
click at [573, 342] on button "OK" at bounding box center [580, 331] width 45 height 35
click at [587, 329] on button "OK" at bounding box center [580, 331] width 45 height 35
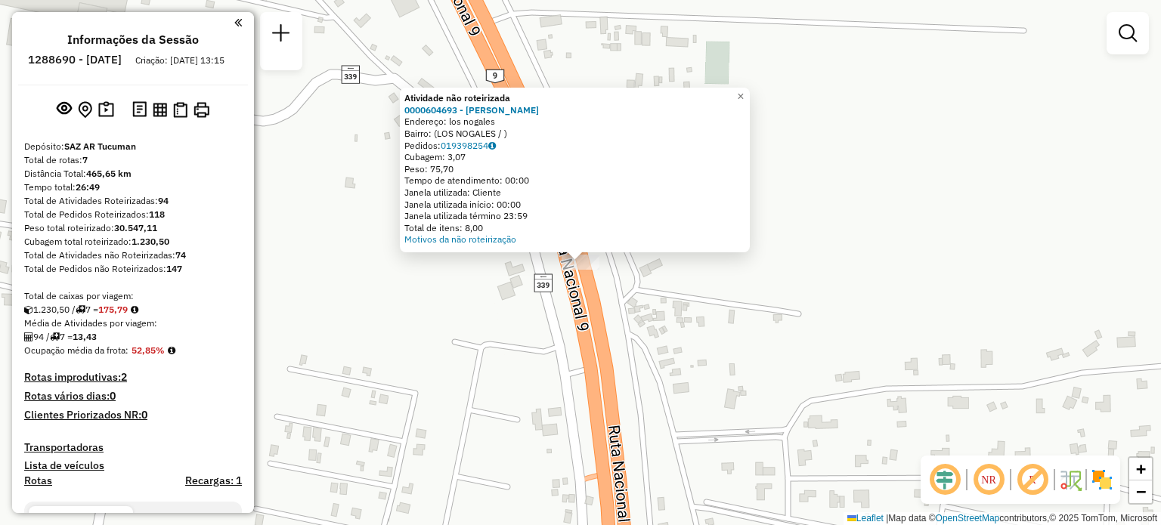
click at [527, 286] on div "Atividade não roteirizada 0000604693 - Villafañe [PERSON_NAME]: los nogales Bai…" at bounding box center [580, 262] width 1161 height 525
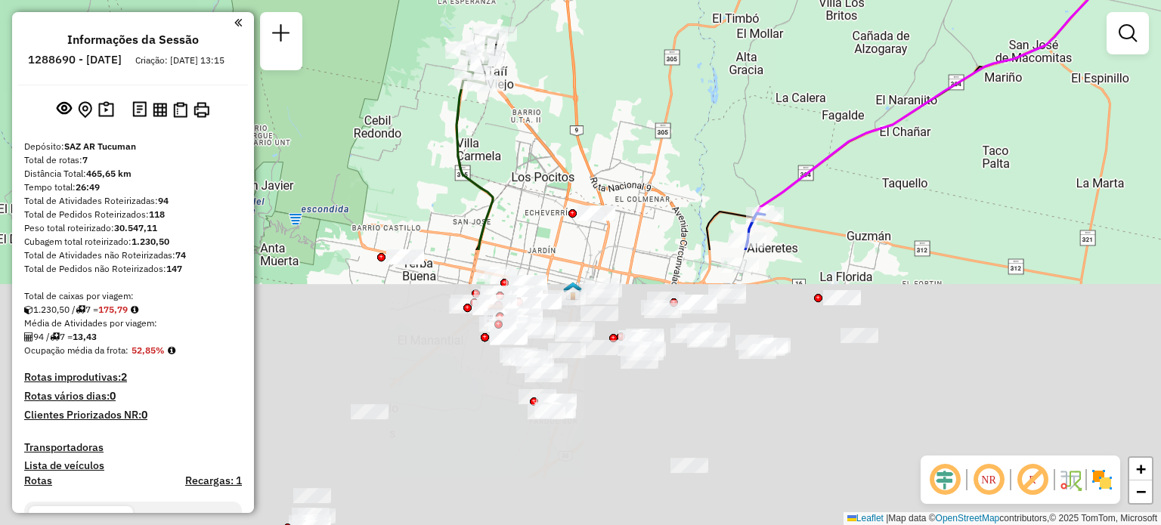
drag, startPoint x: 592, startPoint y: 382, endPoint x: 595, endPoint y: 14, distance: 367.2
click at [592, 14] on div "Janela de atendimento Grade de atendimento Capacidade Transportadoras Veículos …" at bounding box center [580, 262] width 1161 height 525
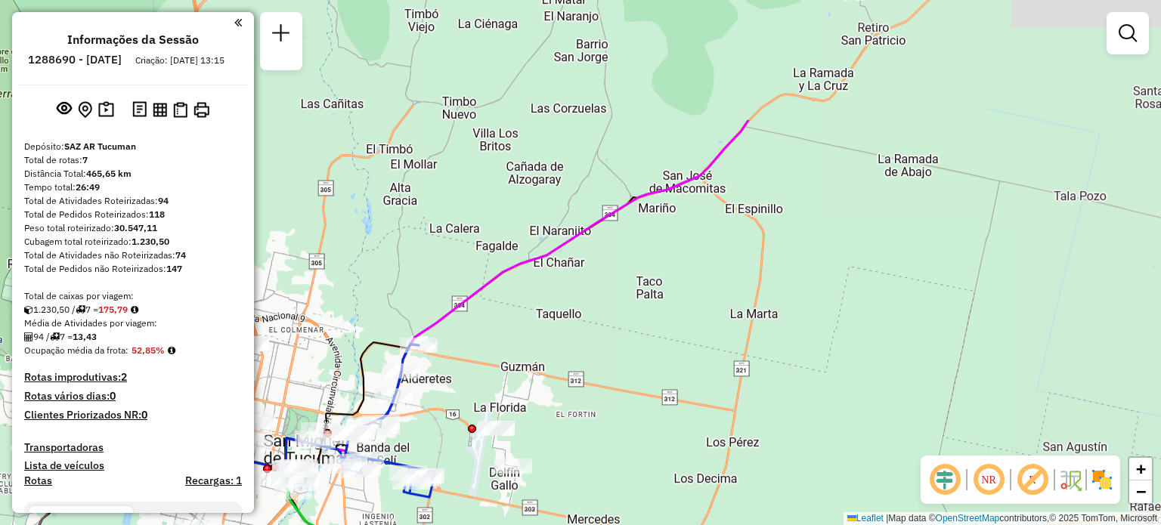
drag, startPoint x: 632, startPoint y: 388, endPoint x: 286, endPoint y: 560, distance: 385.9
click at [286, 524] on html "Aguarde... Pop-up bloqueado! Seu navegador bloqueou automáticamente a abertura …" at bounding box center [580, 262] width 1161 height 525
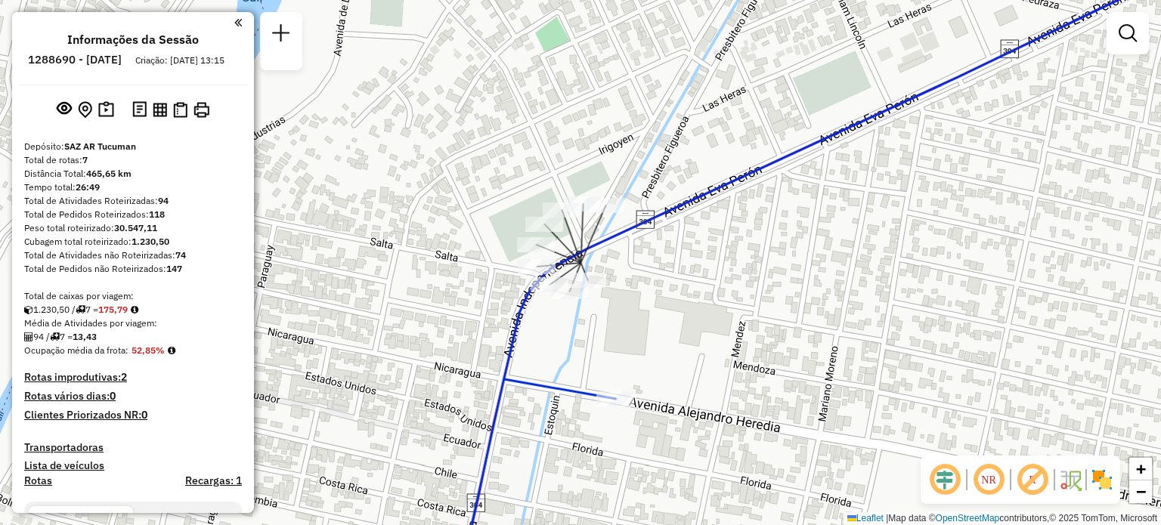
click at [721, 320] on div "Janela de atendimento Grade de atendimento Capacidade Transportadoras Veículos …" at bounding box center [580, 262] width 1161 height 525
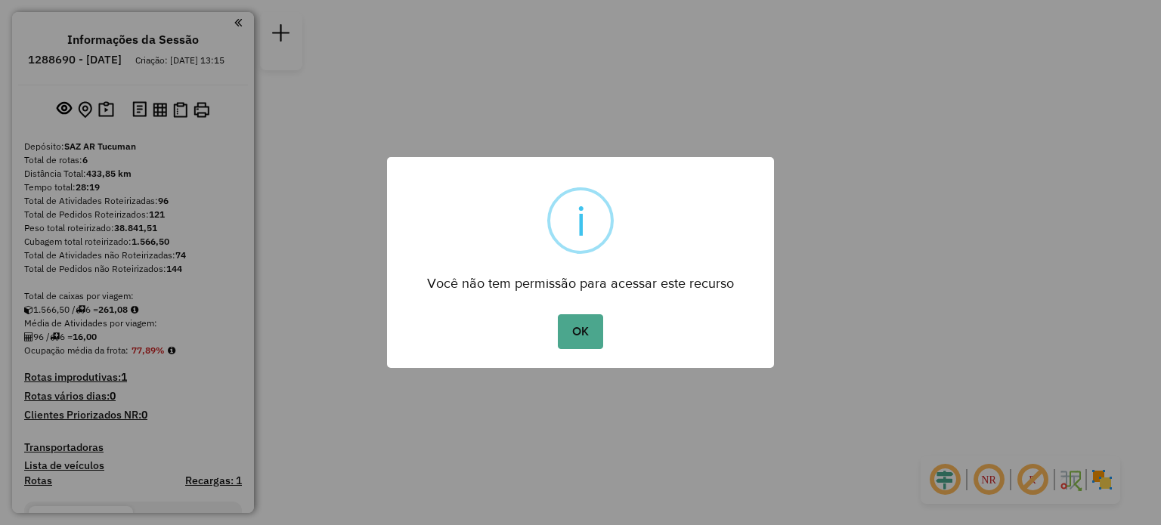
click at [1160, 173] on div "× i Você não tem permissão para acessar este recurso OK No Cancel" at bounding box center [580, 262] width 1161 height 525
click at [598, 329] on button "OK" at bounding box center [580, 331] width 45 height 35
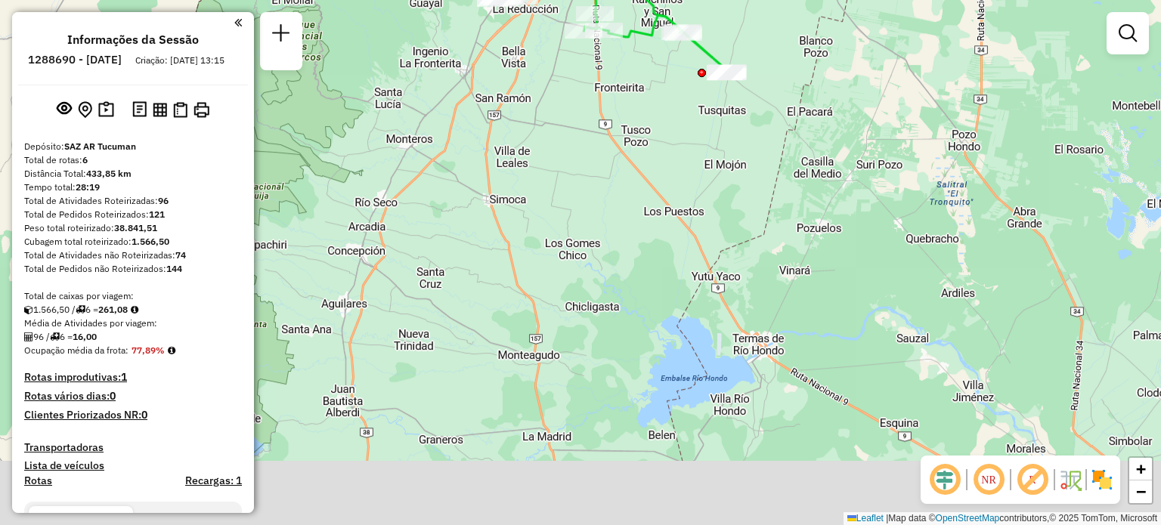
drag, startPoint x: 737, startPoint y: 440, endPoint x: 700, endPoint y: 113, distance: 328.5
click at [700, 113] on div "Janela de atendimento Grade de atendimento Capacidade Transportadoras Veículos …" at bounding box center [580, 262] width 1161 height 525
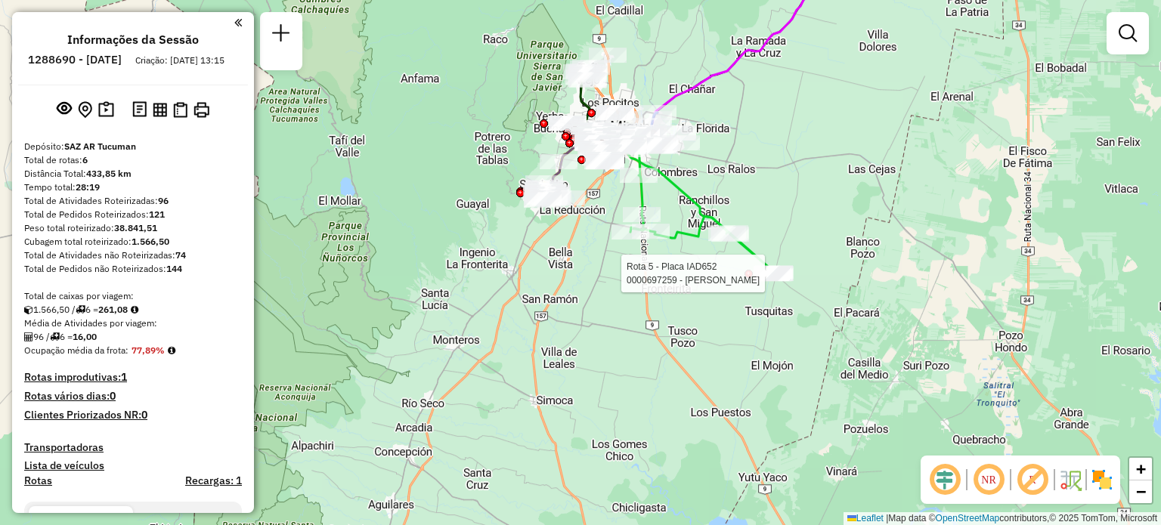
click at [629, 351] on div "Rota 5 - Placa IAD652 0000697259 - SANCHEZ FABIAN Janela de atendimento Grade d…" at bounding box center [580, 262] width 1161 height 525
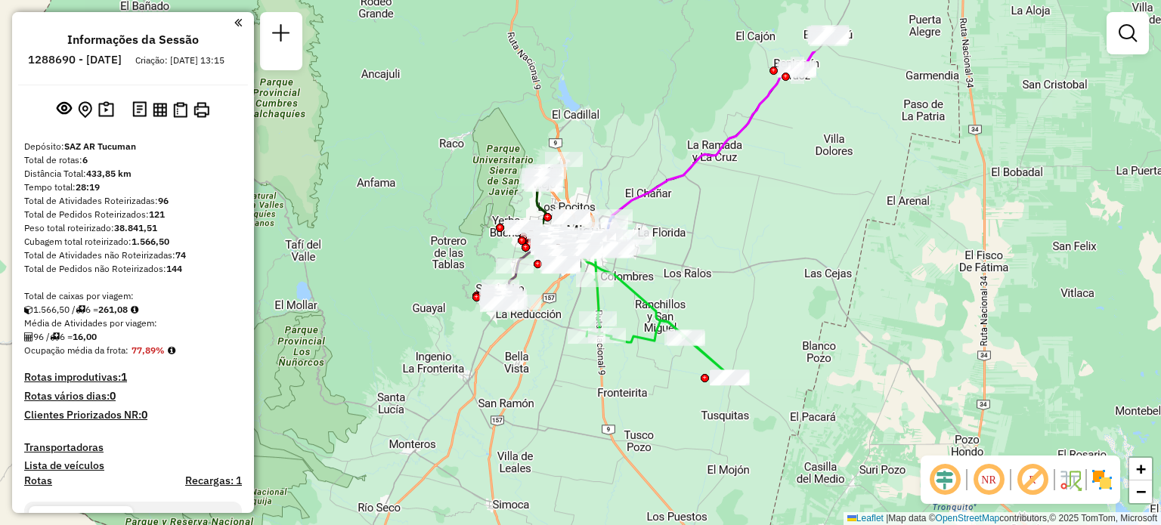
drag, startPoint x: 579, startPoint y: 308, endPoint x: 535, endPoint y: 412, distance: 113.1
click at [535, 412] on div "Janela de atendimento Grade de atendimento Capacidade Transportadoras Veículos …" at bounding box center [580, 262] width 1161 height 525
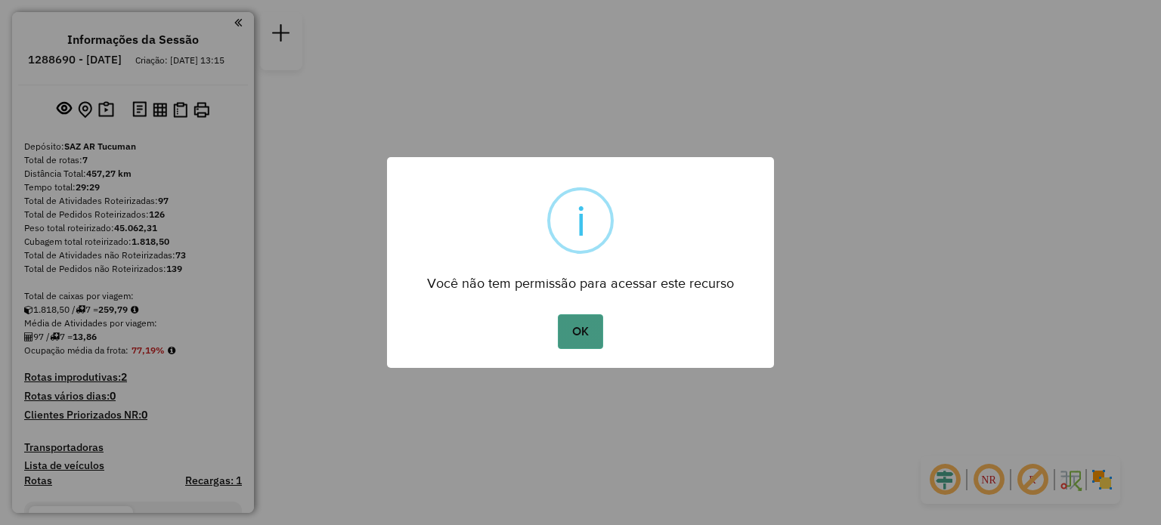
click at [583, 332] on button "OK" at bounding box center [580, 331] width 45 height 35
click at [583, 329] on button "OK" at bounding box center [580, 331] width 45 height 35
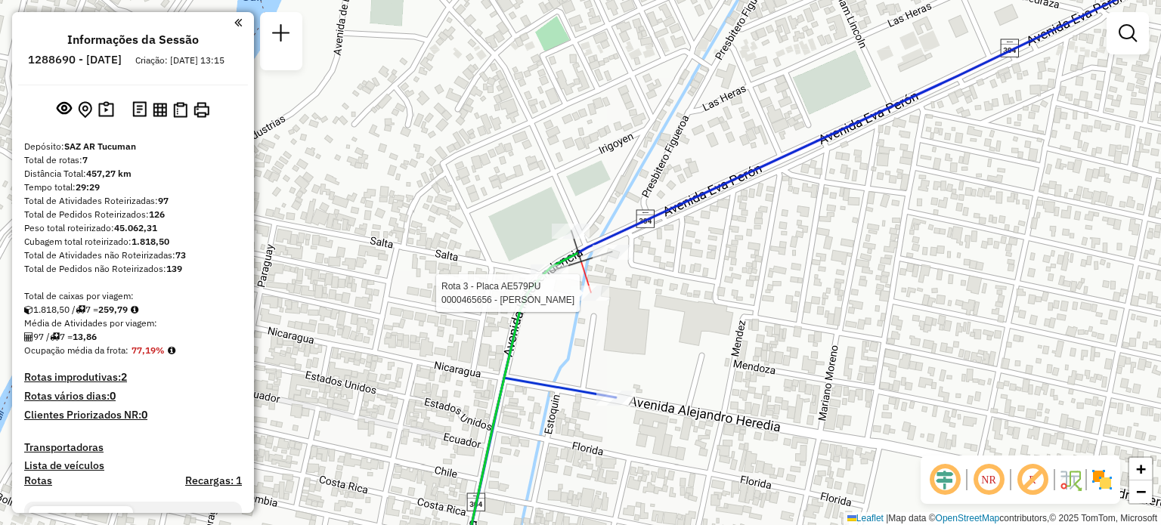
select select "**********"
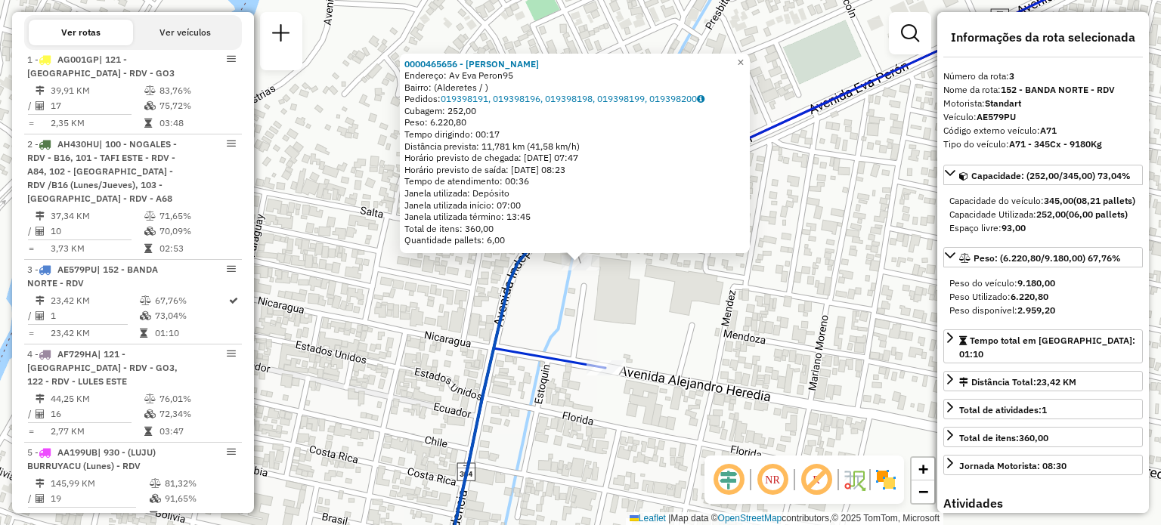
scroll to position [747, 0]
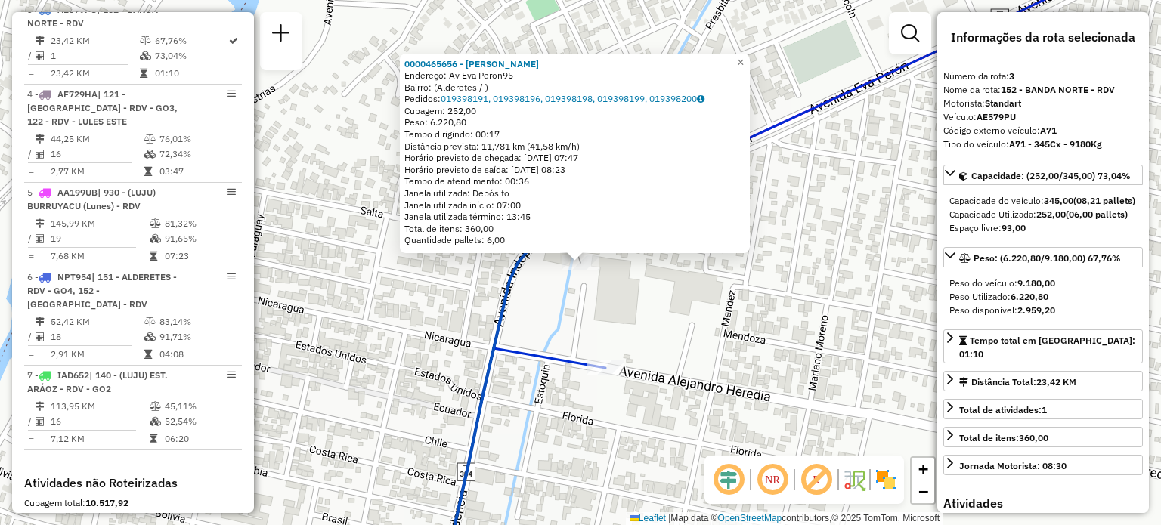
click at [651, 259] on div "0000465656 - Sanchez Fernández Endereço: Av Eva Peron95 Bairro: (Alderetes / ) …" at bounding box center [580, 262] width 1161 height 525
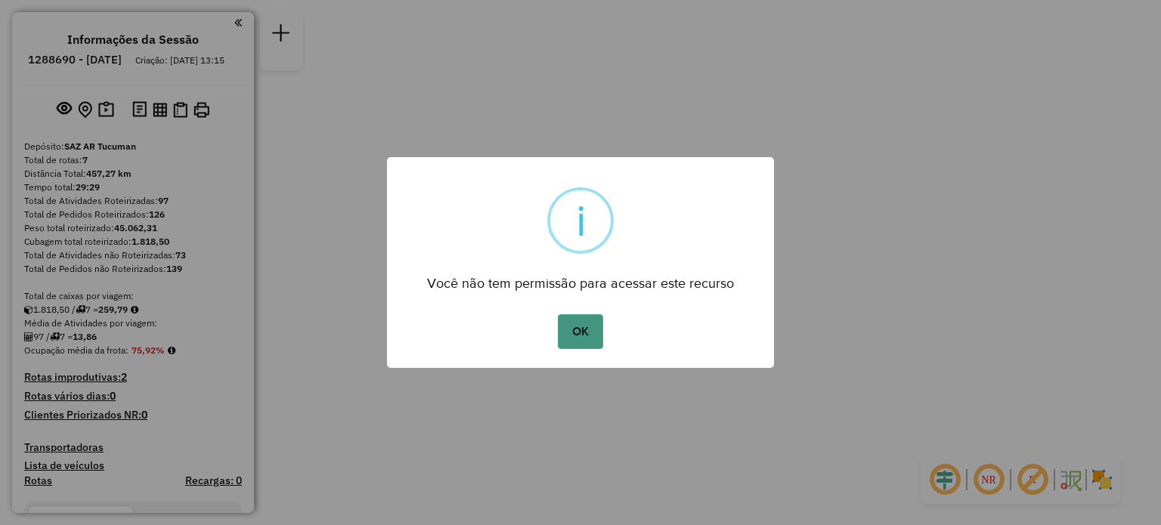
click at [584, 332] on button "OK" at bounding box center [580, 331] width 45 height 35
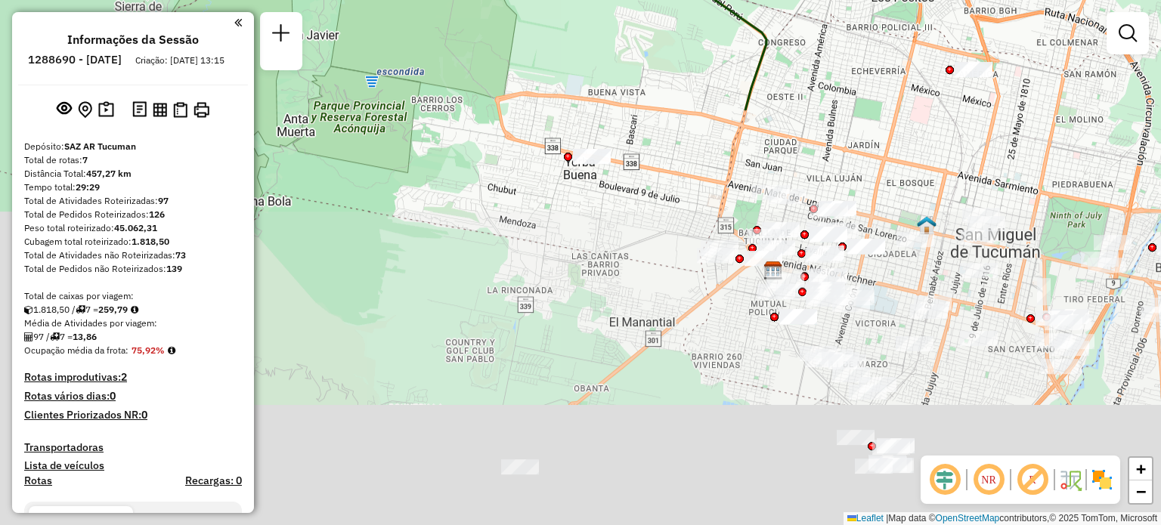
drag, startPoint x: 583, startPoint y: 376, endPoint x: 759, endPoint y: -91, distance: 499.7
click at [759, 0] on html "Aguarde... Pop-up bloqueado! Seu navegador bloqueou automáticamente a abertura …" at bounding box center [580, 262] width 1161 height 525
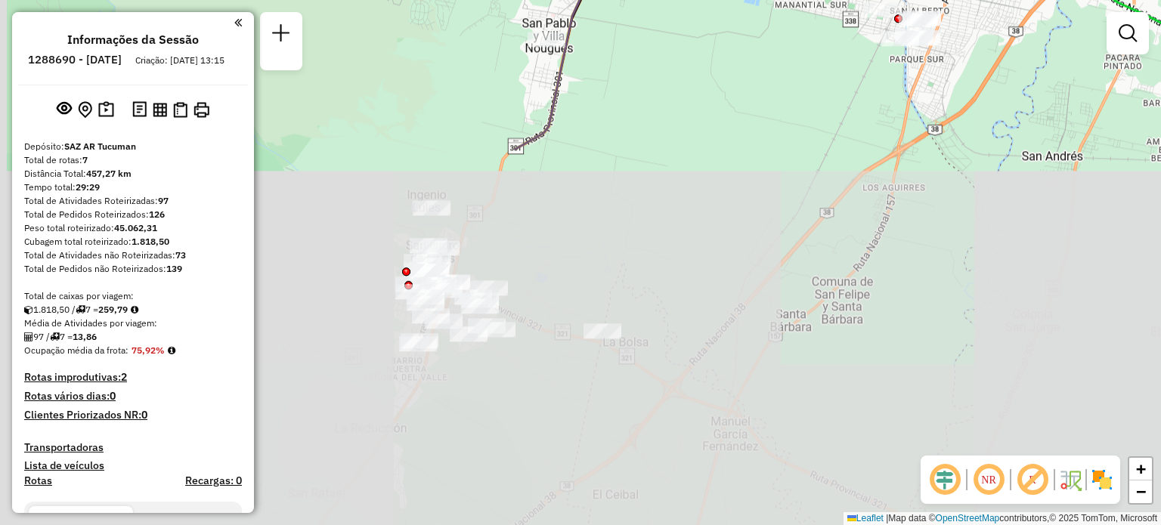
drag, startPoint x: 638, startPoint y: 443, endPoint x: 670, endPoint y: -27, distance: 471.1
click at [670, 0] on html "Aguarde... Pop-up bloqueado! Seu navegador bloqueou automáticamente a abertura …" at bounding box center [580, 262] width 1161 height 525
